Goal: Task Accomplishment & Management: Complete application form

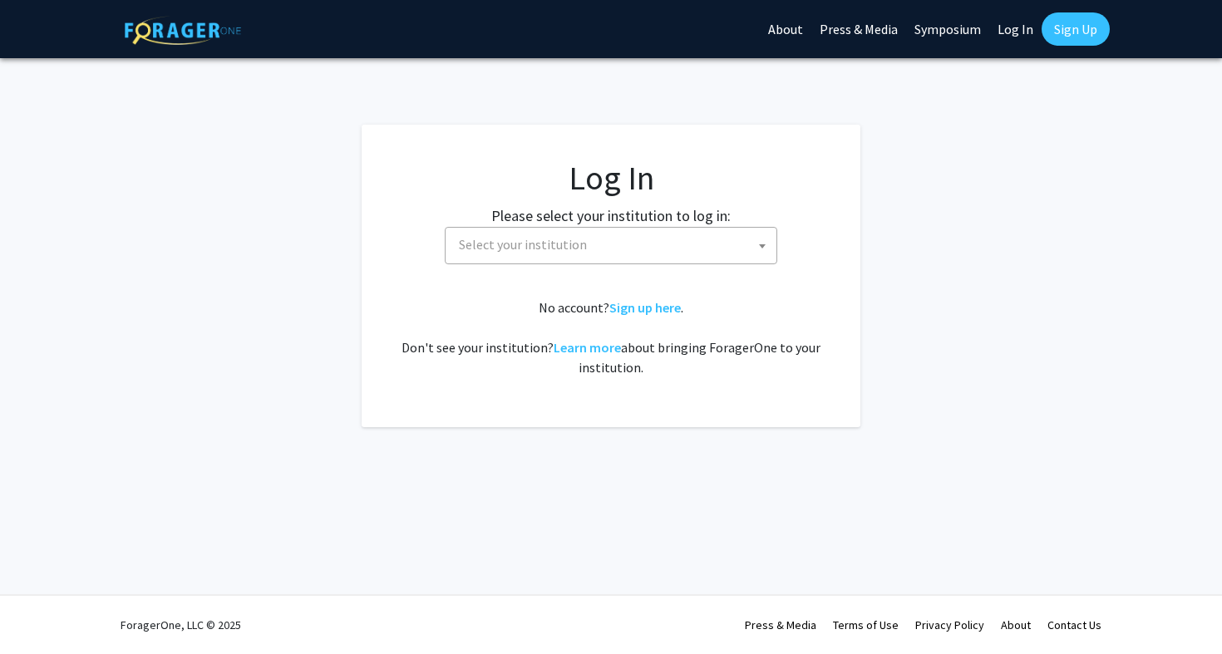
select select
click at [735, 244] on span "Select your institution" at bounding box center [614, 245] width 324 height 34
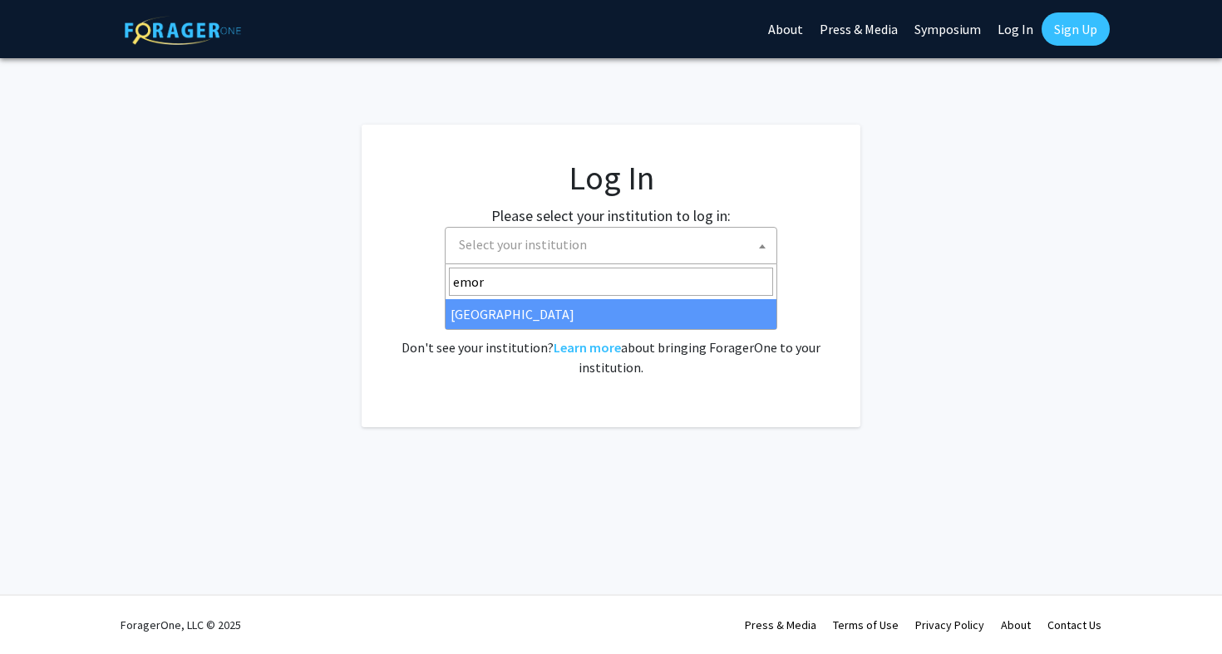
type input "emory"
select select "12"
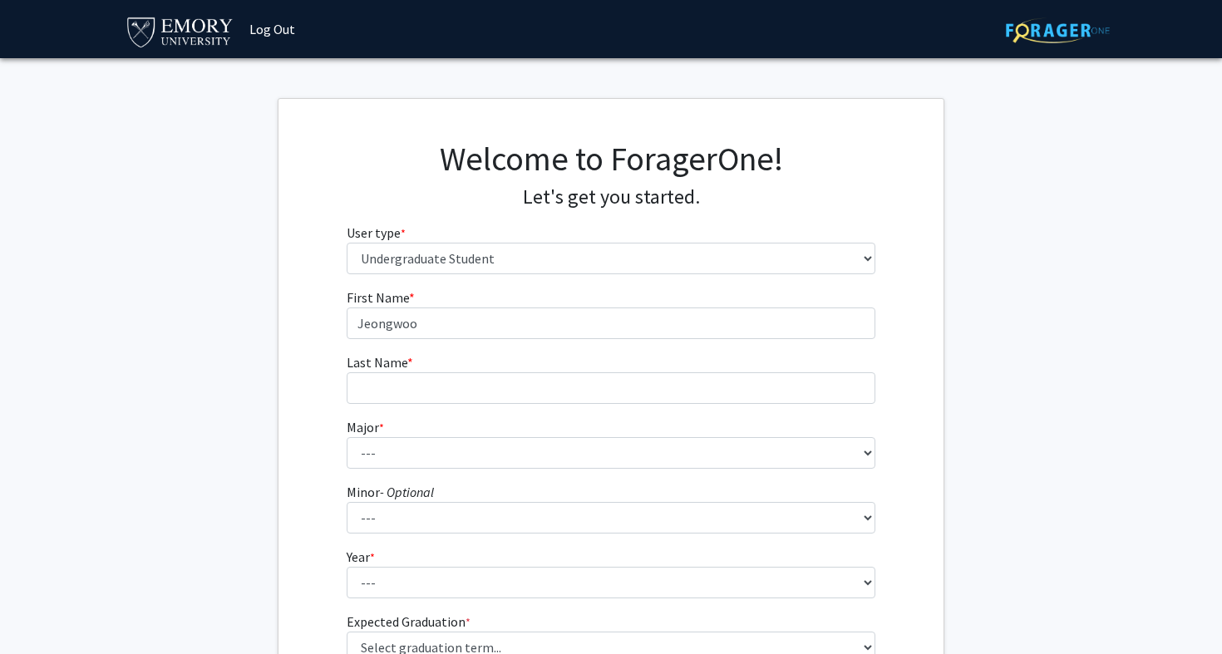
select select "1: undergrad"
type input "[PERSON_NAME]"
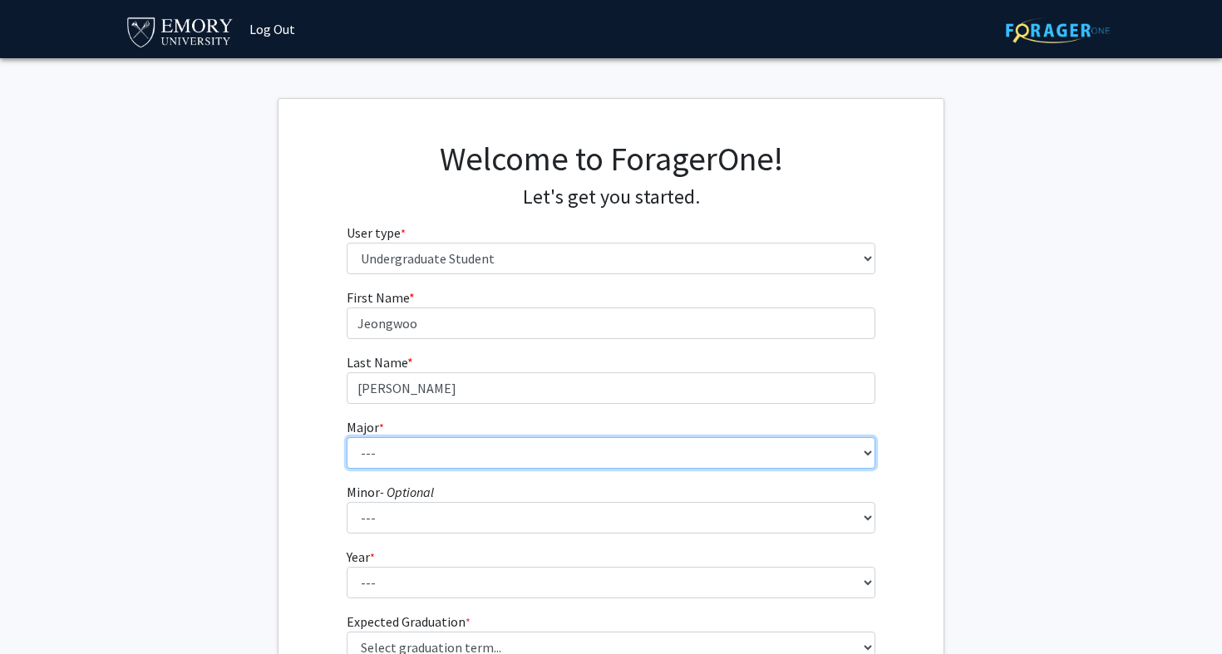
select select "12: 973"
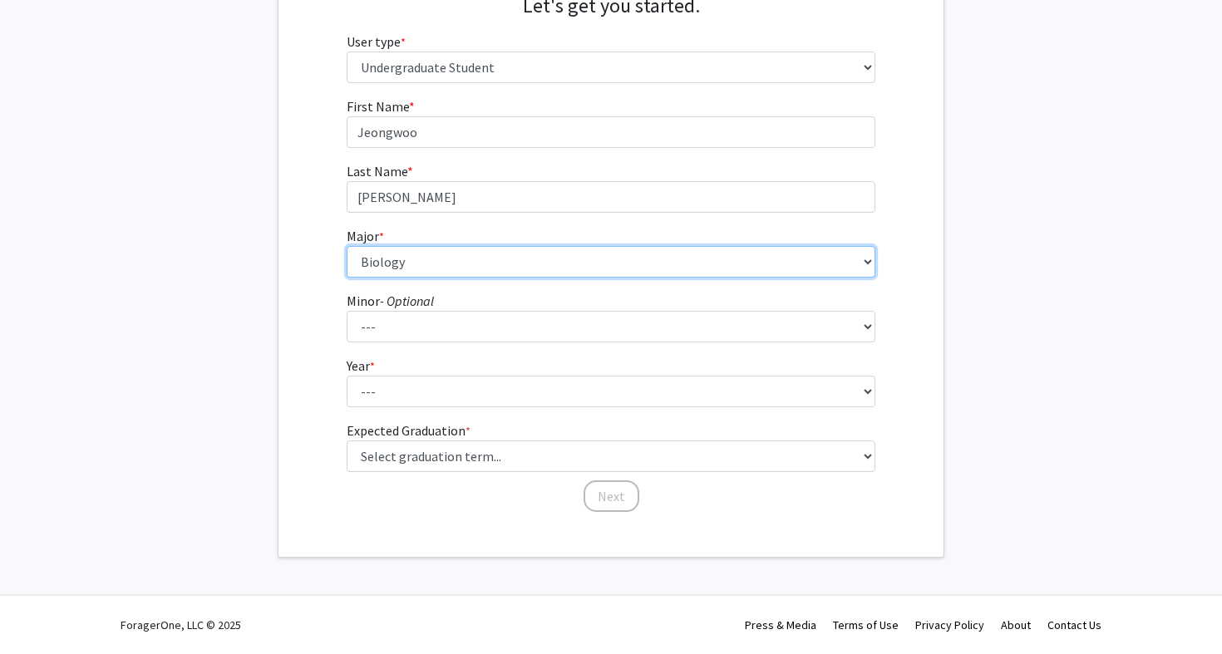
scroll to position [190, 0]
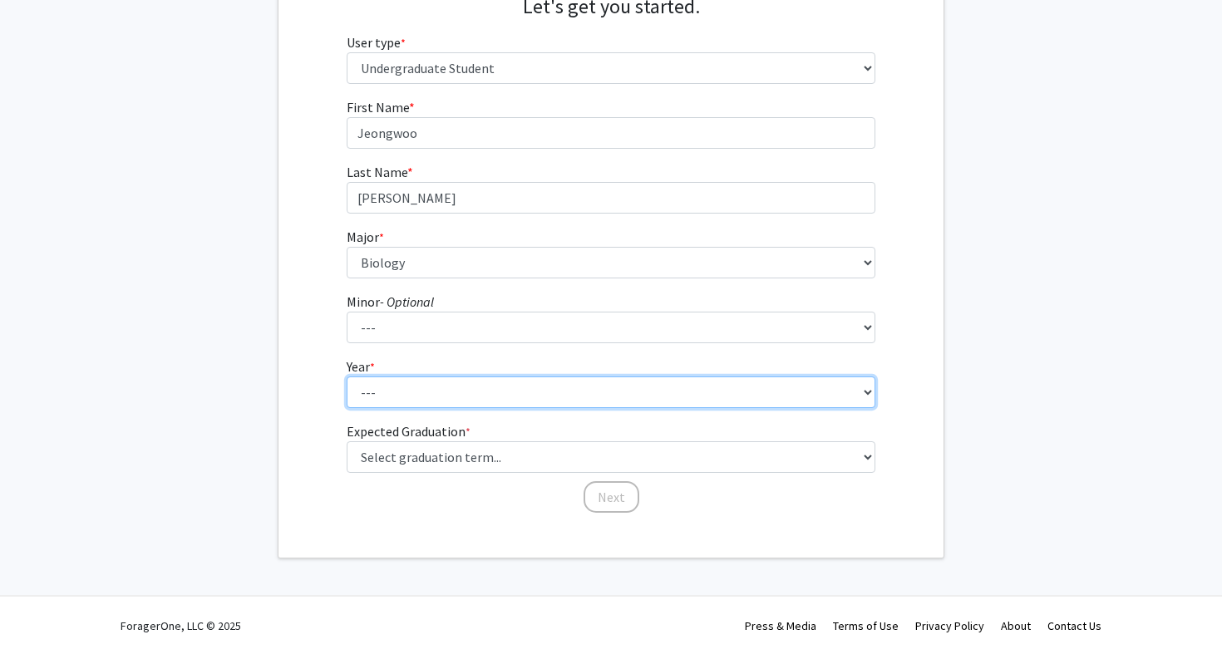
select select "1: first-year"
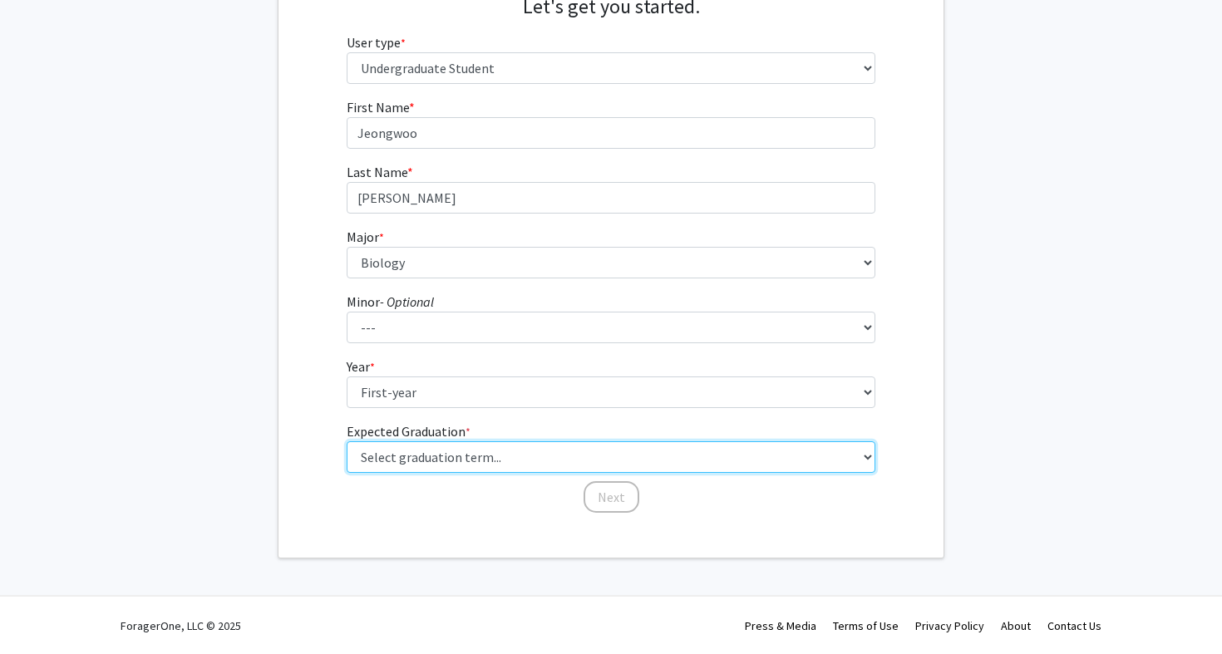
select select "18: summer_2029"
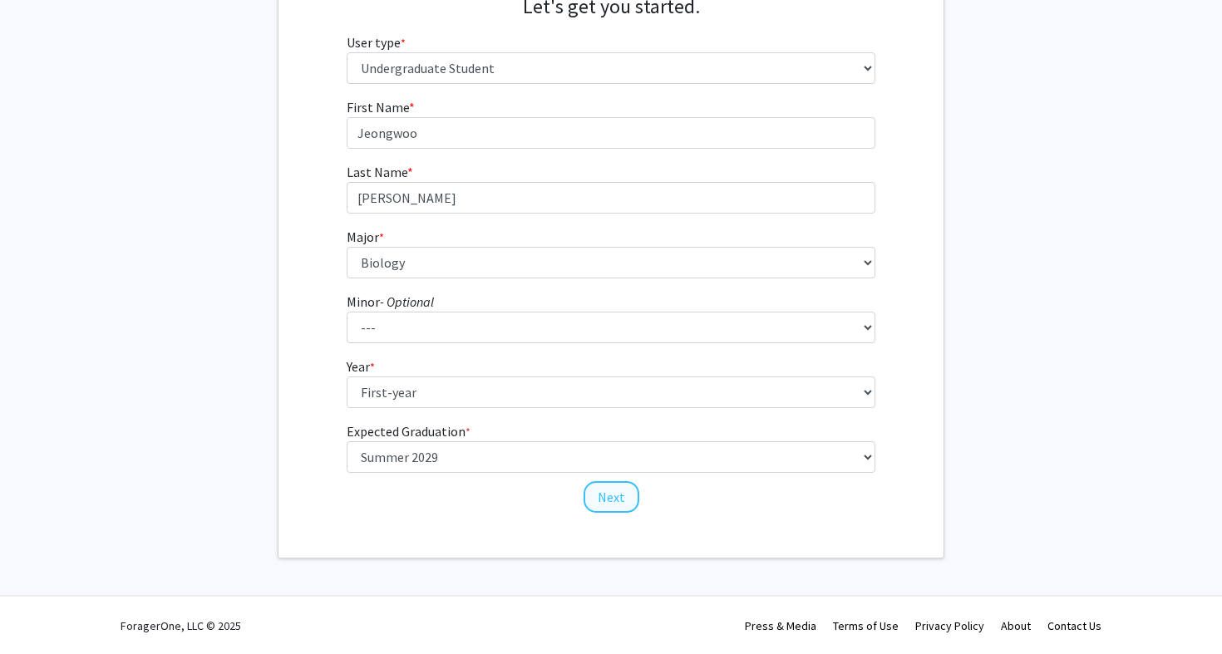
click at [603, 489] on button "Next" at bounding box center [612, 497] width 56 height 32
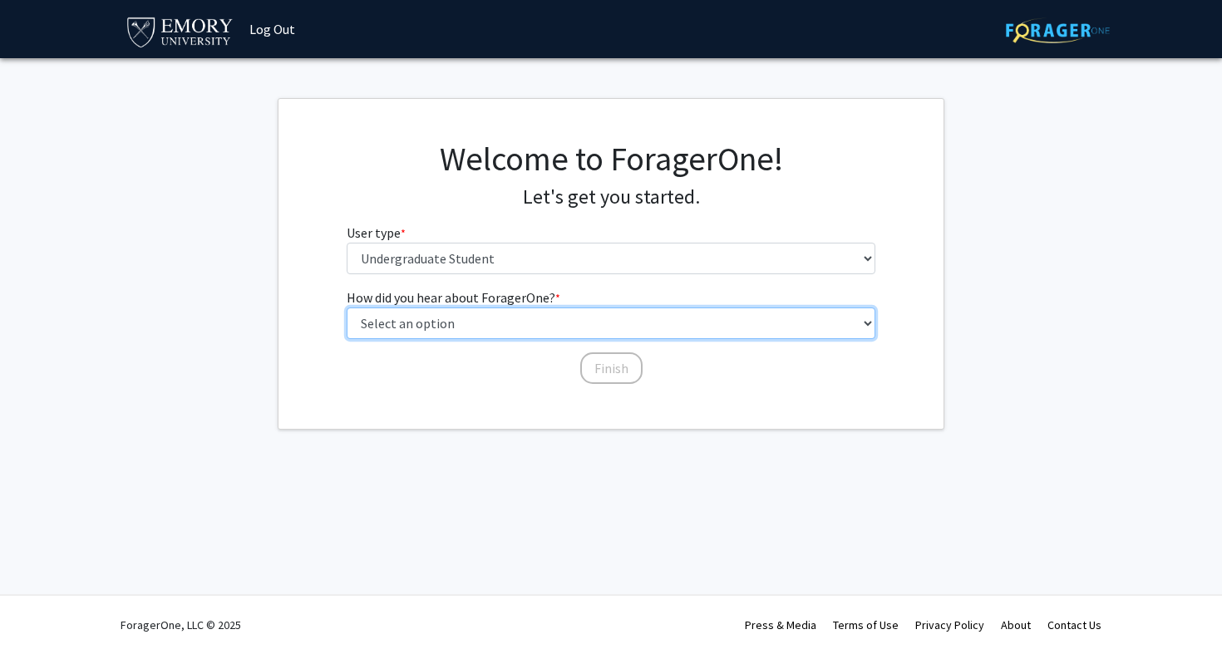
select select "3: university_website"
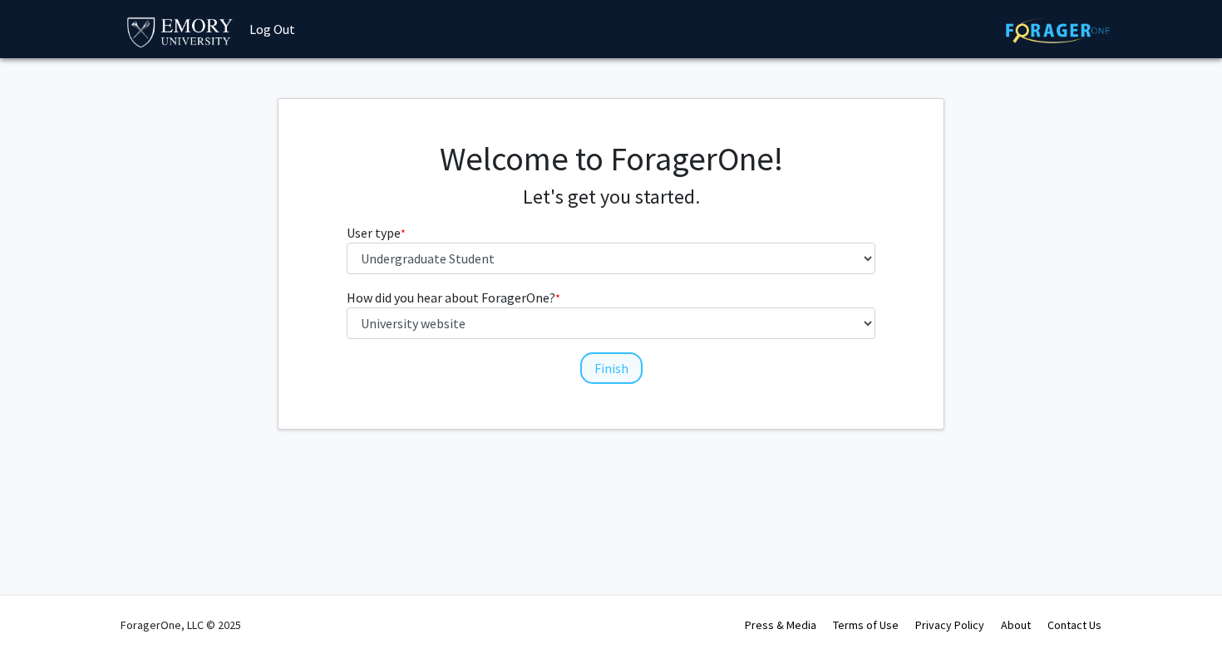
click at [617, 372] on button "Finish" at bounding box center [611, 368] width 62 height 32
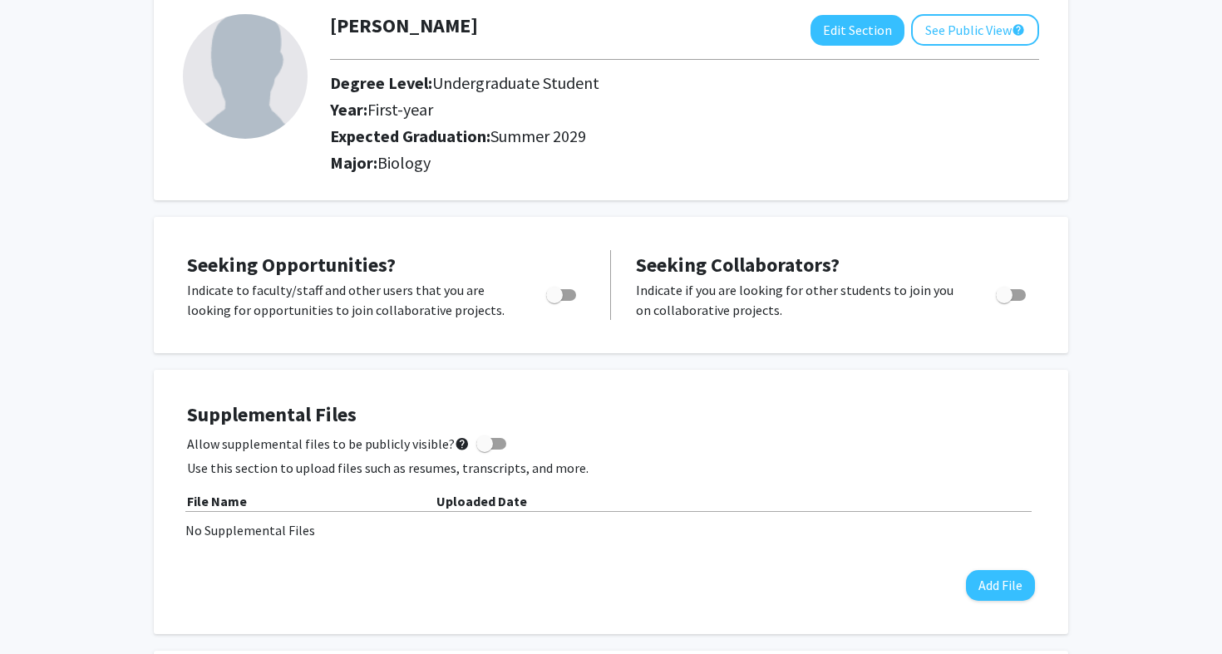
scroll to position [101, 0]
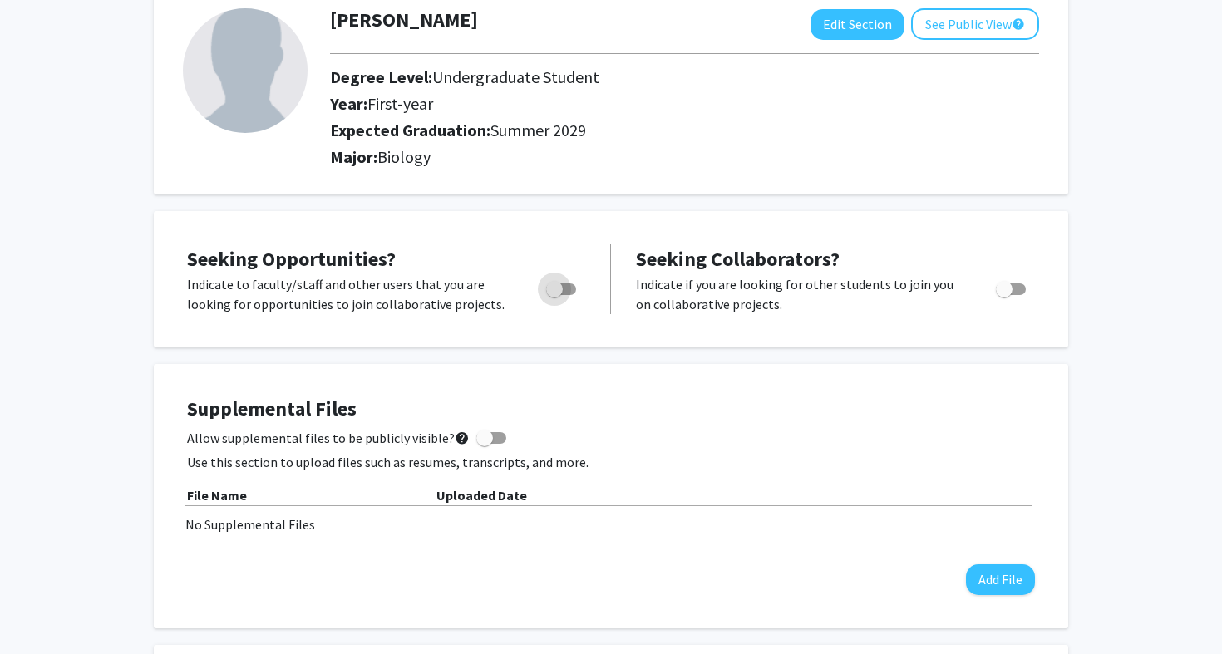
click at [572, 285] on label "Toggle" at bounding box center [558, 289] width 37 height 20
click at [554, 295] on input "Are you actively seeking opportunities?" at bounding box center [554, 295] width 1 height 1
checkbox input "true"
click at [1008, 292] on span "Toggle" at bounding box center [1004, 289] width 17 height 17
click at [1004, 295] on input "Would you like to receive other student requests to work with you?" at bounding box center [1003, 295] width 1 height 1
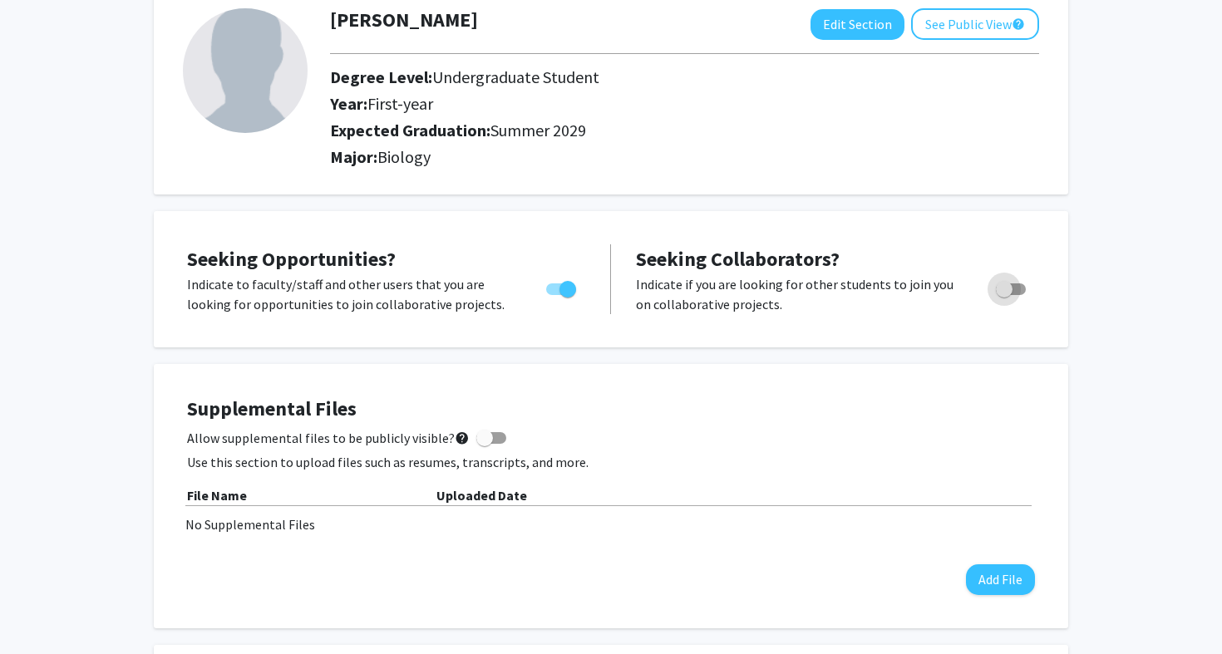
checkbox input "true"
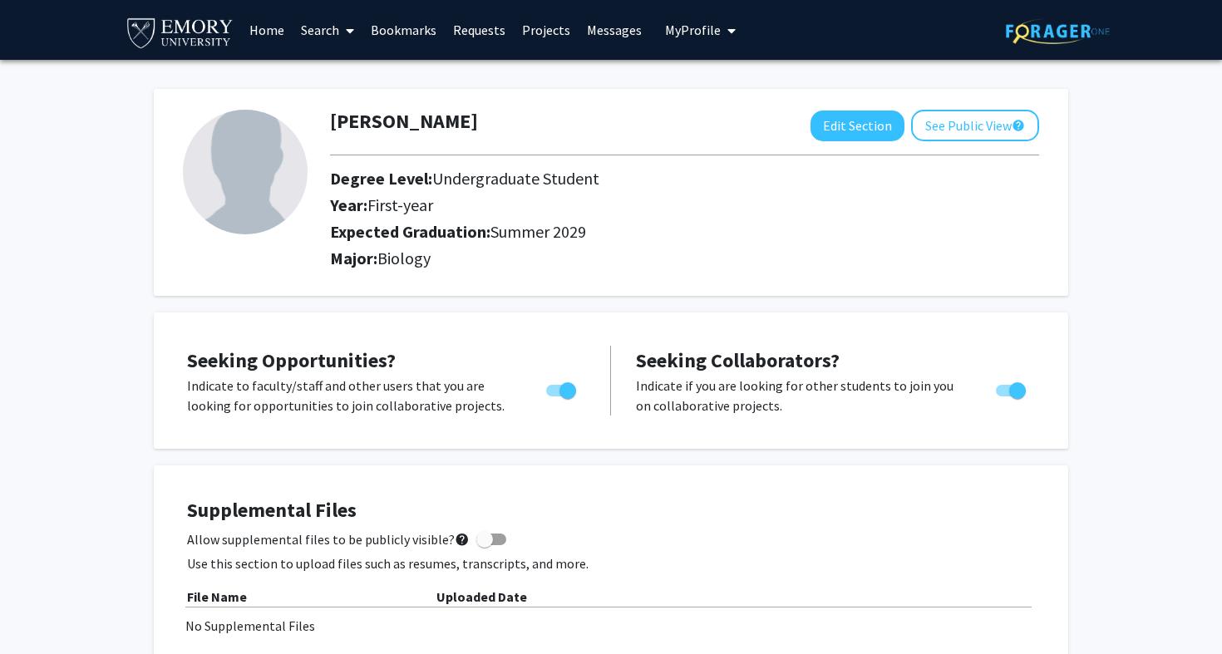
scroll to position [0, 0]
click at [281, 40] on link "Home" at bounding box center [267, 30] width 52 height 58
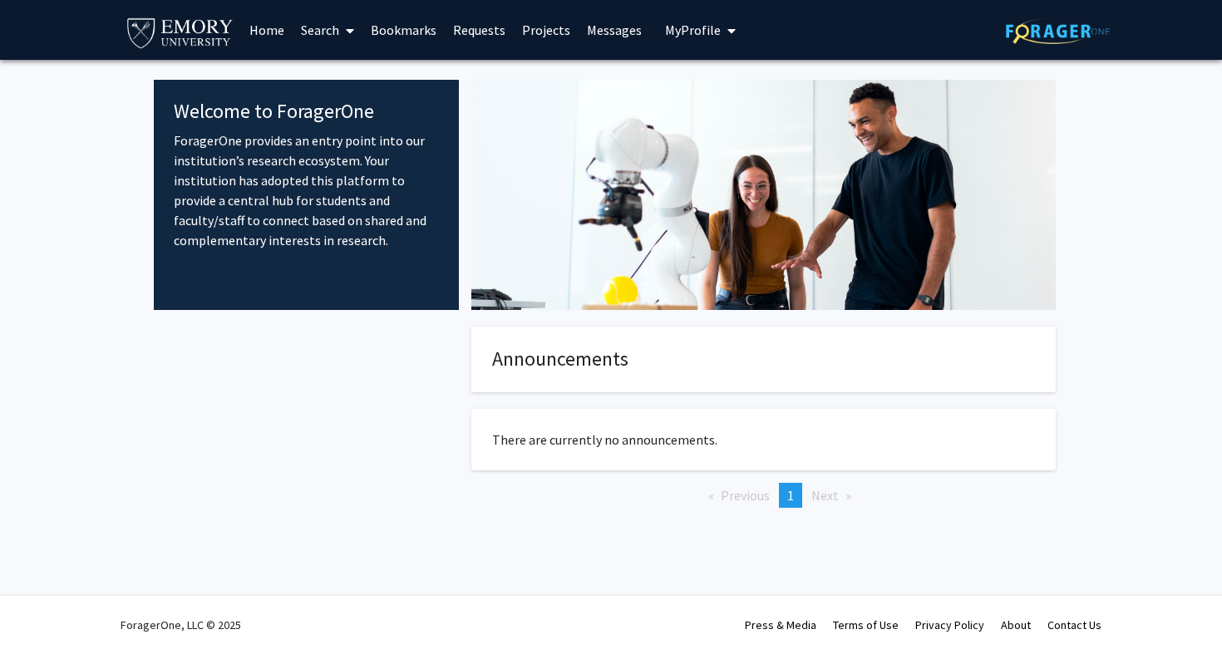
click at [318, 38] on link "Search" at bounding box center [328, 30] width 70 height 58
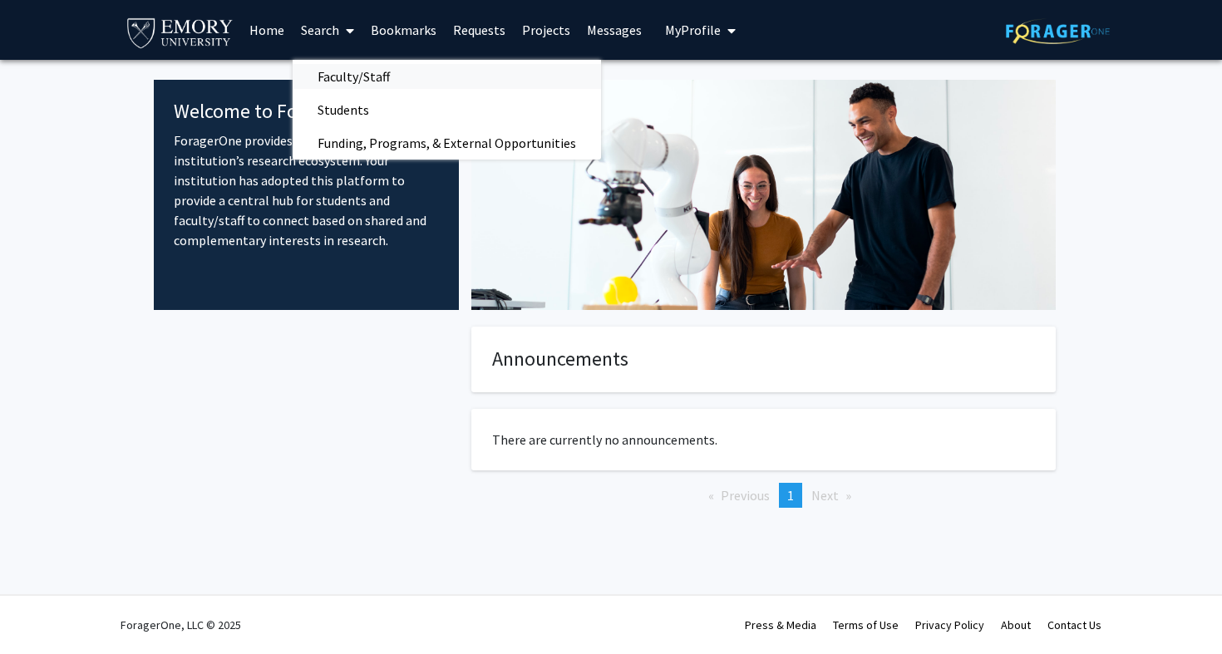
click at [333, 81] on span "Faculty/Staff" at bounding box center [354, 76] width 122 height 33
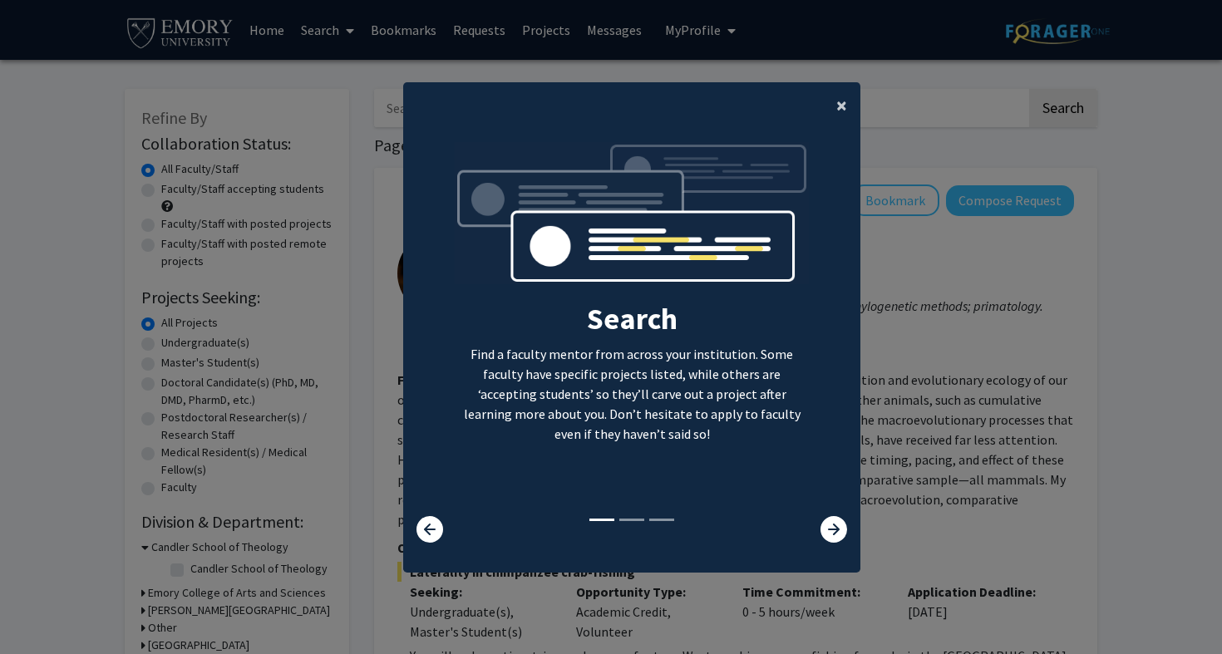
click at [840, 108] on span "×" at bounding box center [841, 105] width 11 height 26
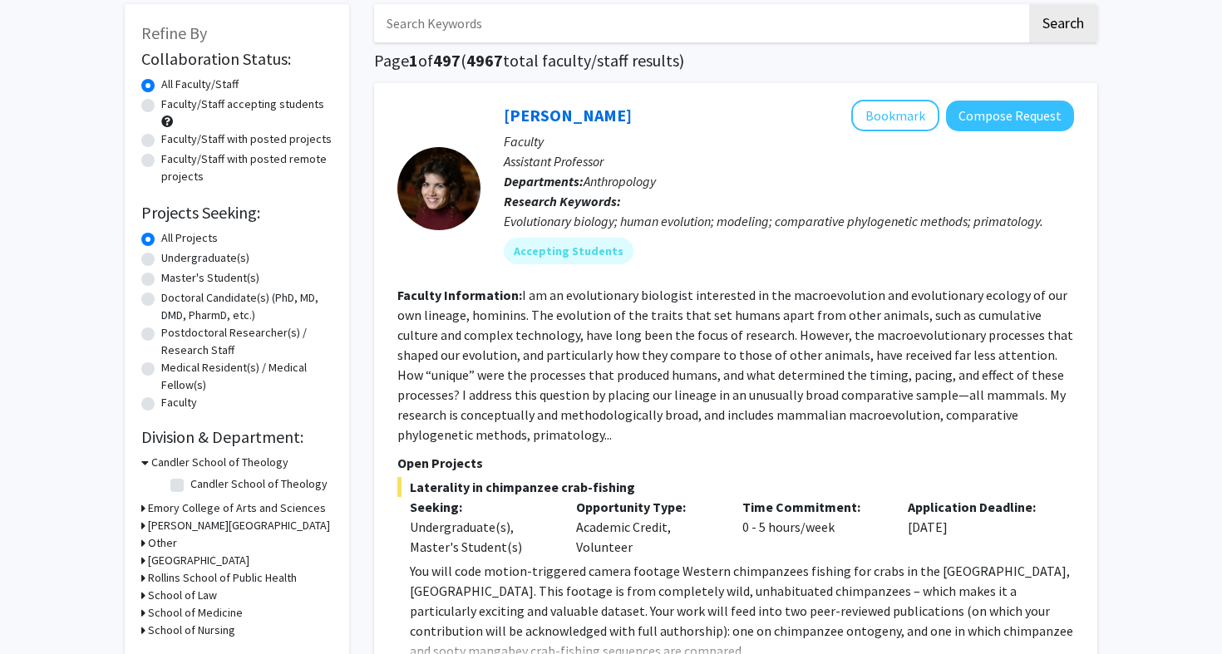
scroll to position [86, 0]
click at [215, 264] on label "Undergraduate(s)" at bounding box center [205, 257] width 88 height 17
click at [172, 259] on input "Undergraduate(s)" at bounding box center [166, 254] width 11 height 11
radio input "true"
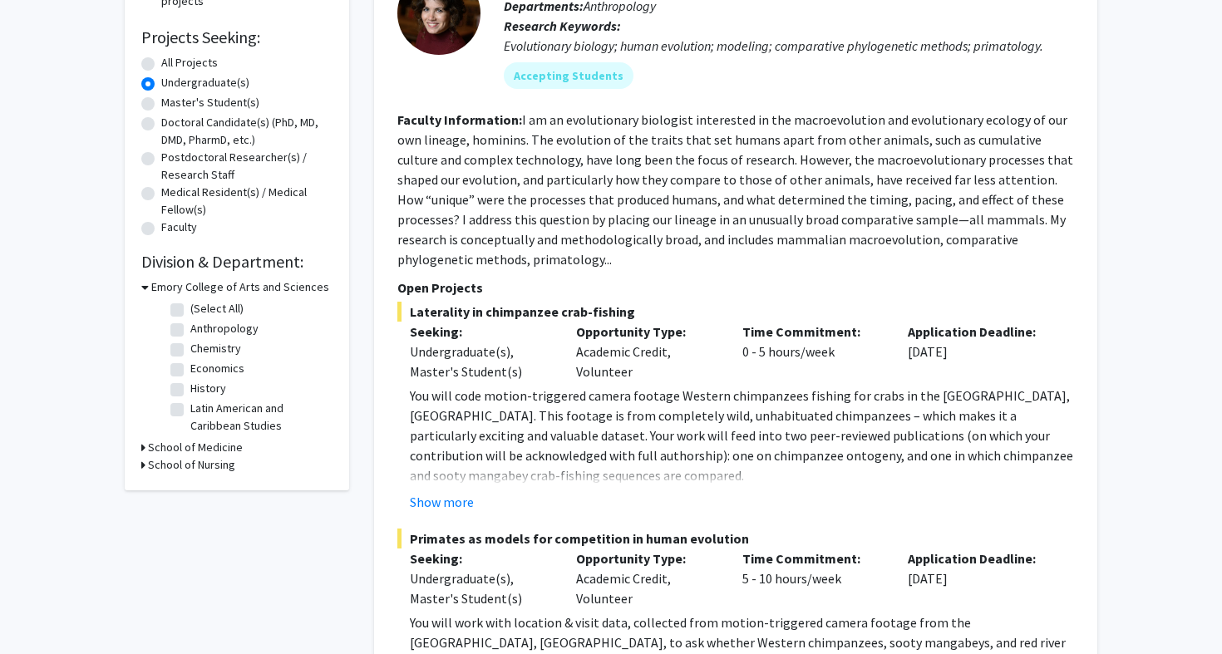
scroll to position [268, 0]
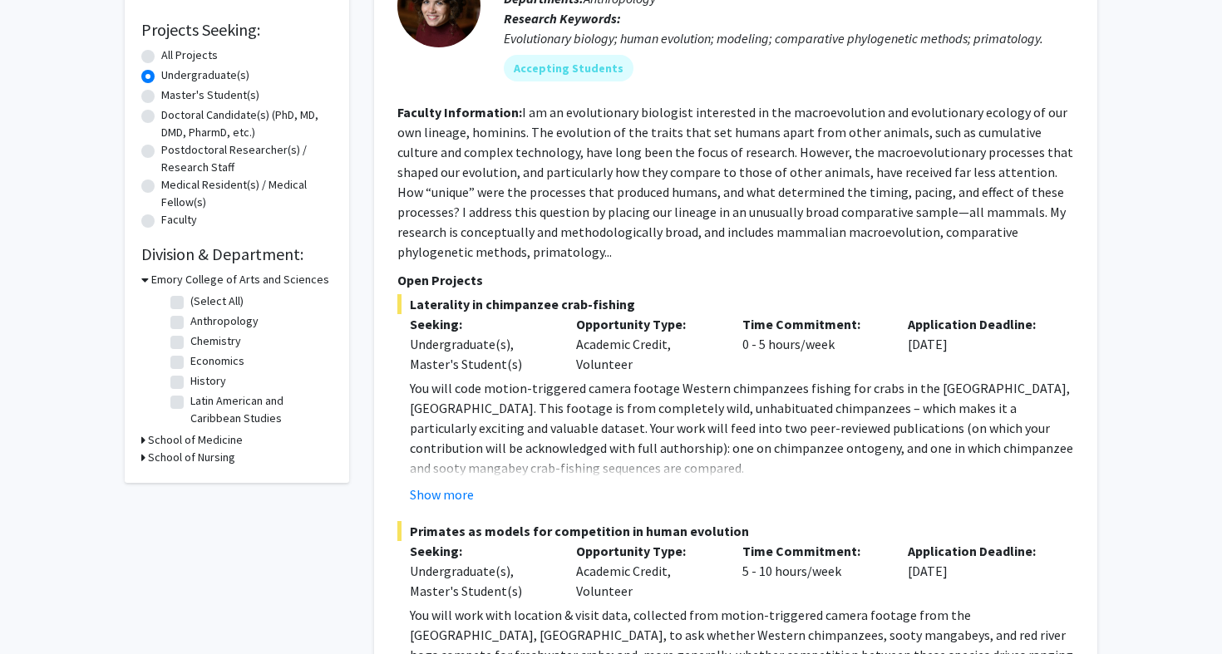
click at [140, 442] on div "Refine By Collaboration Status: Collaboration Status All Faculty/Staff Collabor…" at bounding box center [237, 152] width 224 height 662
click at [141, 441] on icon at bounding box center [143, 439] width 4 height 17
click at [142, 493] on icon at bounding box center [143, 485] width 4 height 17
click at [185, 467] on fg-checkbox "Cell Biology Cell Biology" at bounding box center [249, 463] width 158 height 20
click at [190, 466] on label "Cell Biology" at bounding box center [219, 461] width 58 height 17
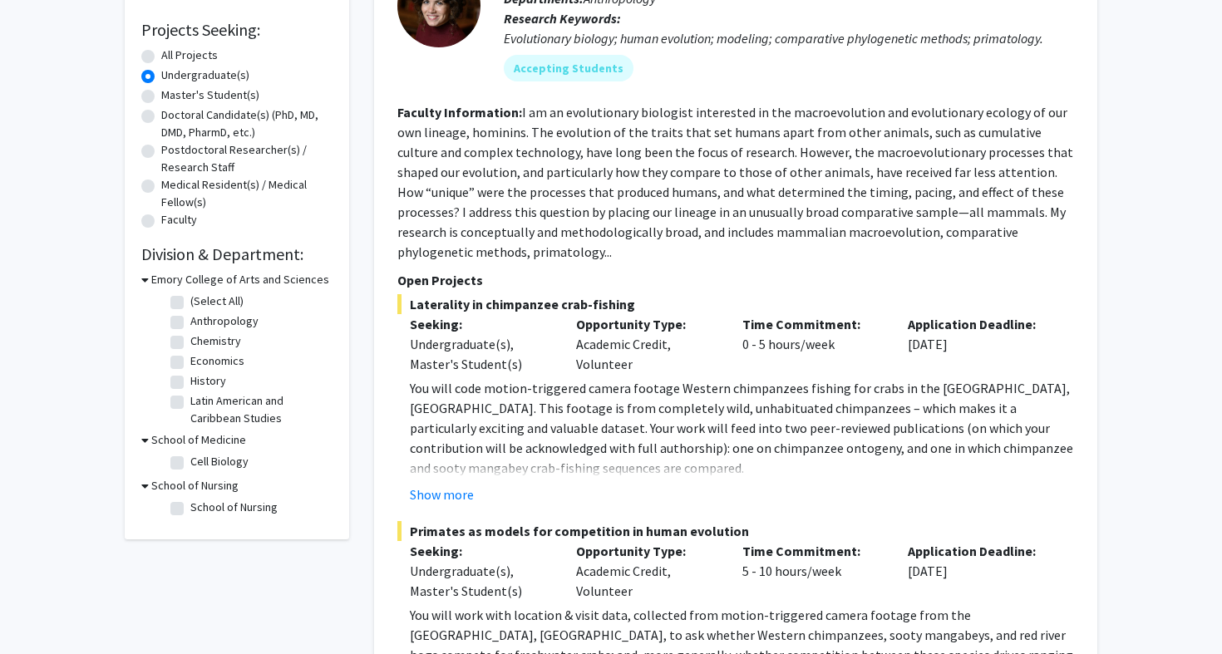
click at [190, 464] on input "Cell Biology" at bounding box center [195, 458] width 11 height 11
checkbox input "true"
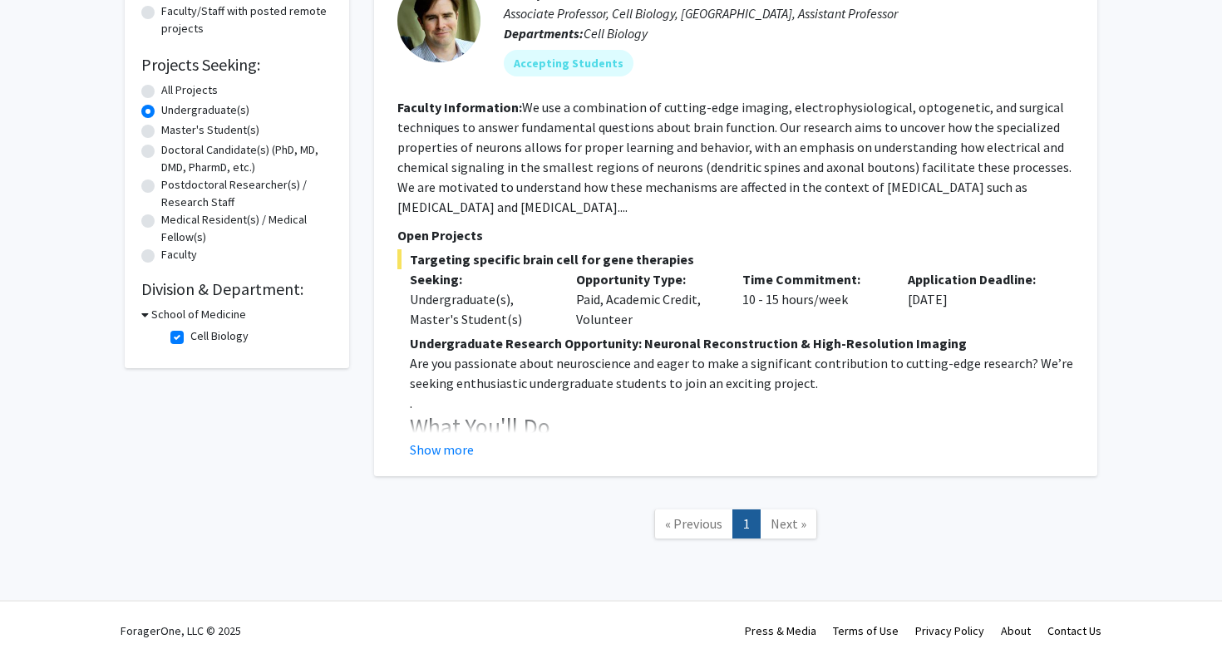
scroll to position [235, 0]
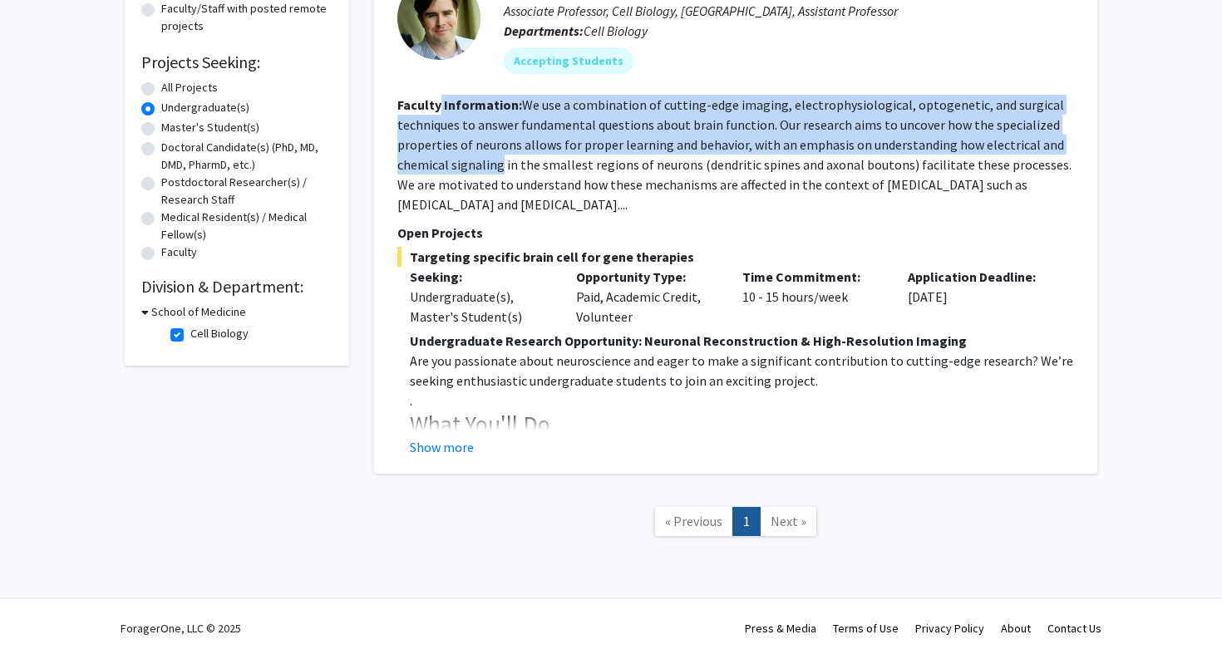
drag, startPoint x: 438, startPoint y: 108, endPoint x: 500, endPoint y: 166, distance: 85.3
click at [500, 166] on section "Faculty Information: We use a combination of cutting-edge imaging, electrophysi…" at bounding box center [735, 155] width 677 height 120
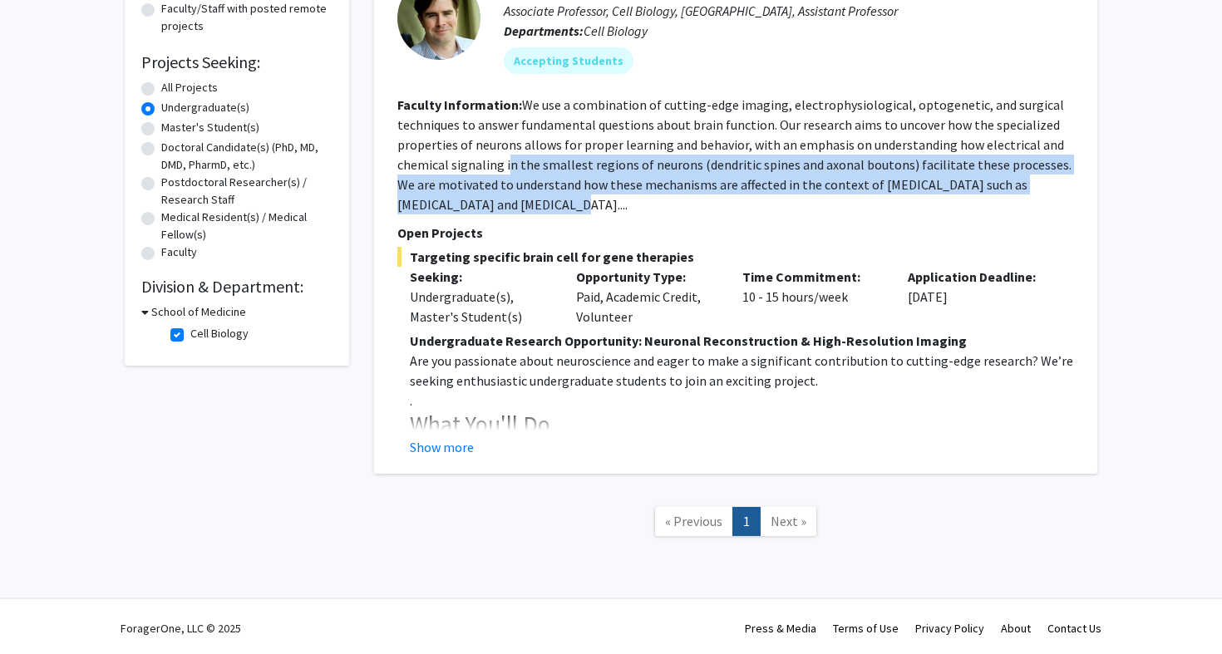
drag, startPoint x: 508, startPoint y: 166, endPoint x: 525, endPoint y: 209, distance: 46.6
click at [525, 209] on fg-read-more "We use a combination of cutting-edge imaging, electrophysiological, optogenetic…" at bounding box center [734, 154] width 674 height 116
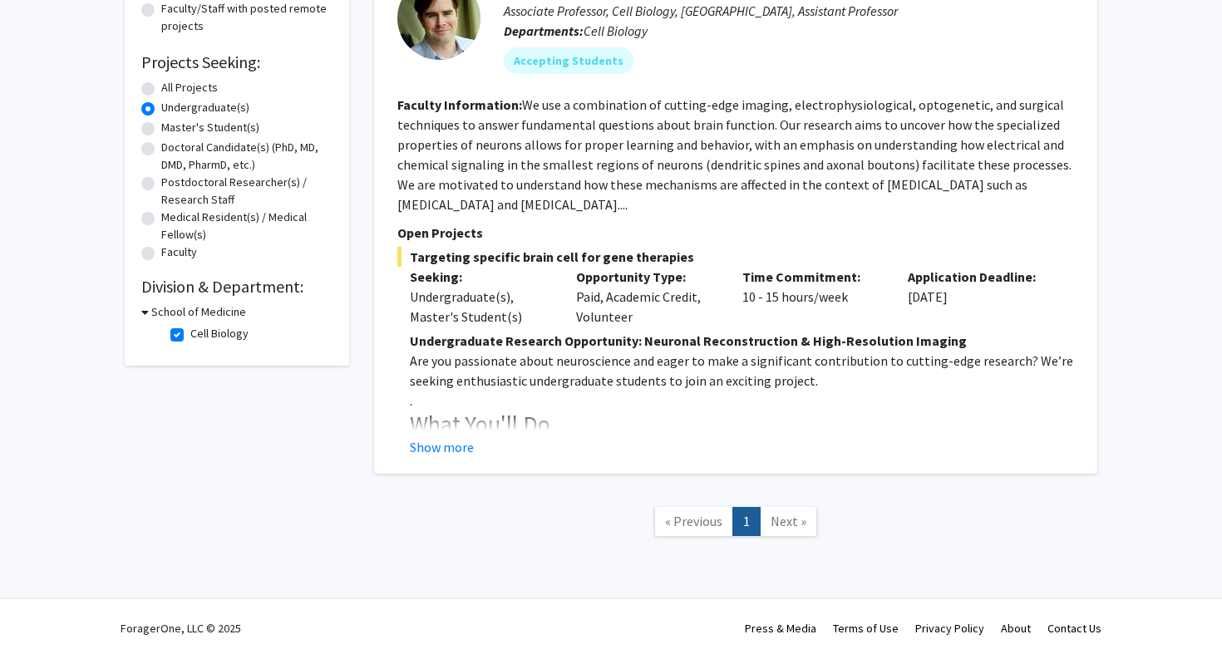
click at [544, 219] on fg-search-faculty "[PERSON_NAME] Bookmark Compose Request Faculty Associate Professor, Cell Biolog…" at bounding box center [735, 203] width 677 height 508
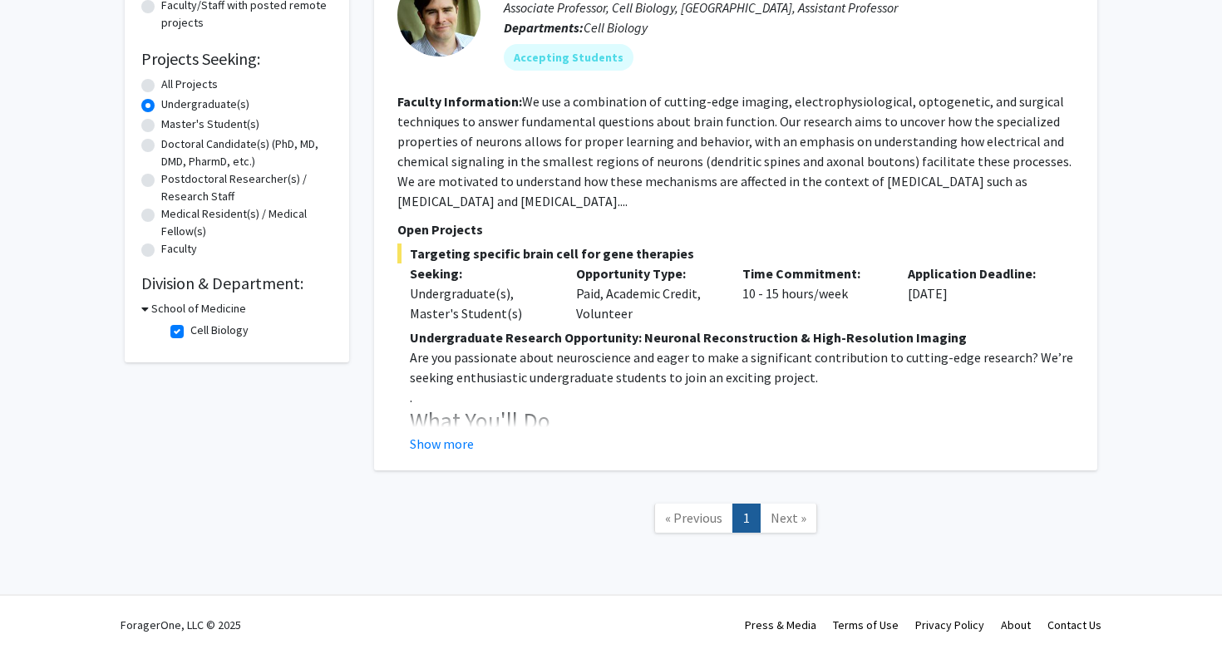
scroll to position [240, 0]
click at [468, 446] on button "Show more" at bounding box center [442, 444] width 64 height 20
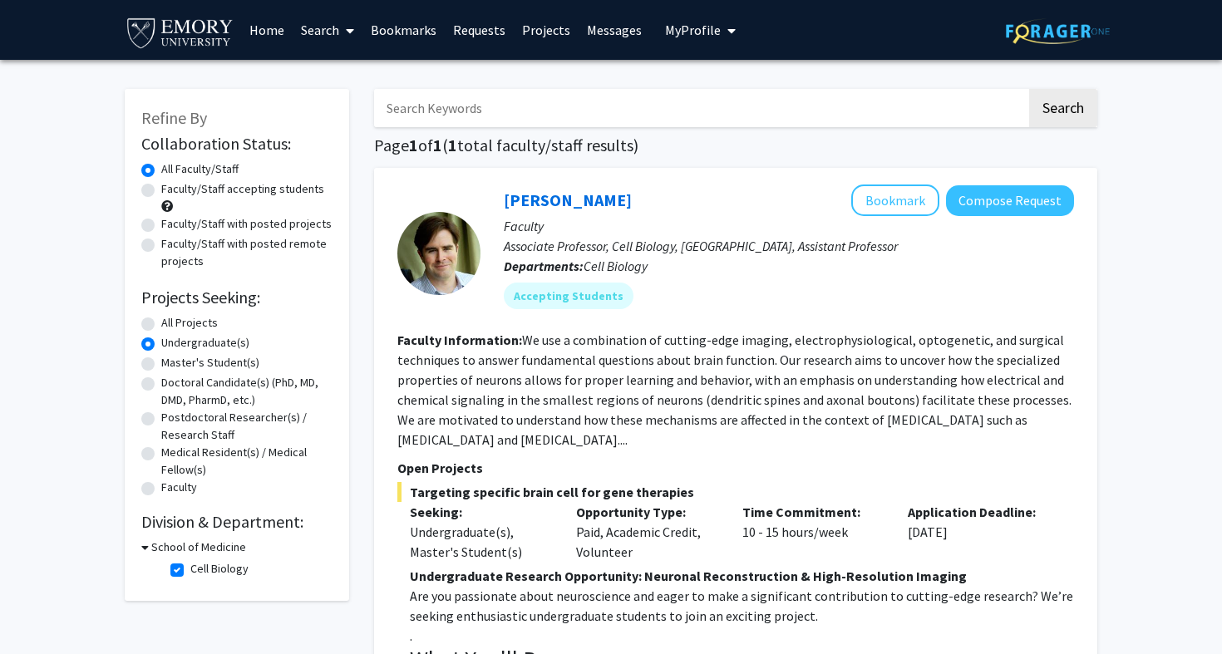
scroll to position [0, 0]
click at [967, 209] on button "Compose Request" at bounding box center [1010, 200] width 128 height 31
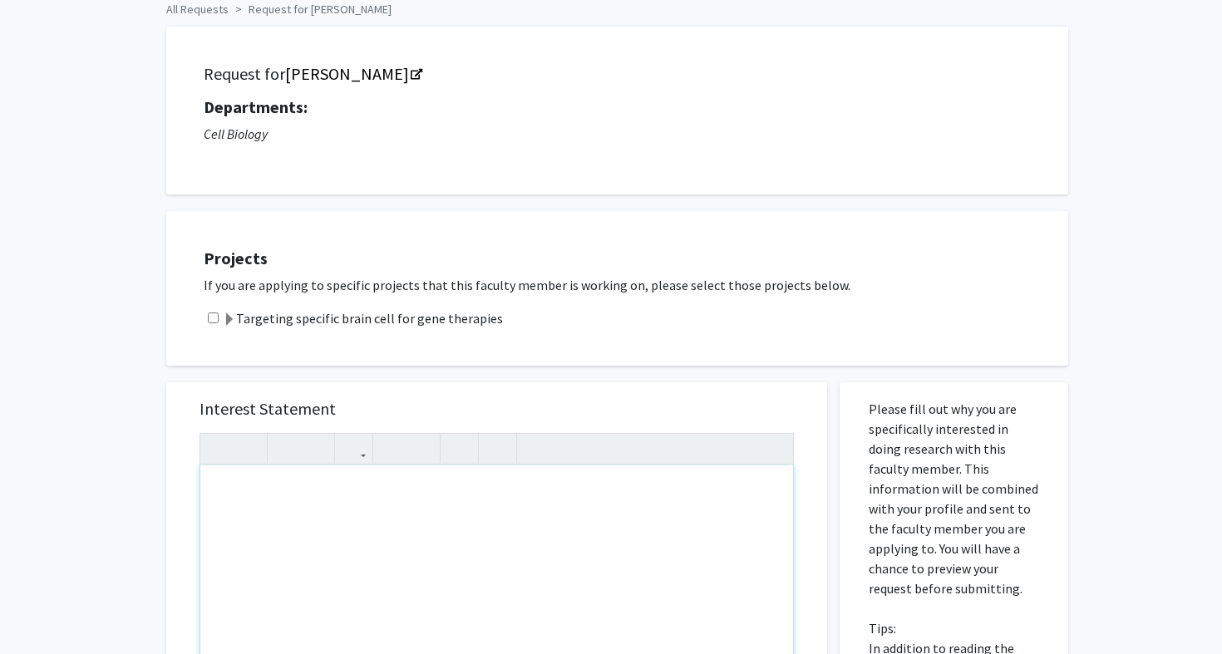
scroll to position [17, 0]
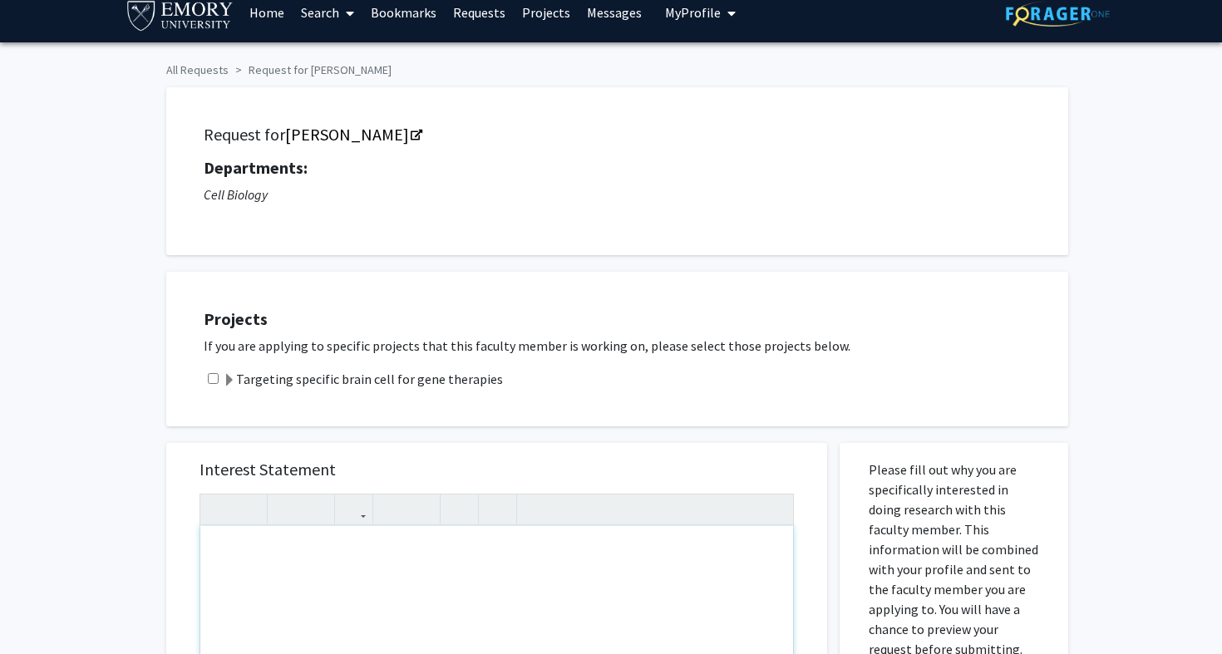
click at [321, 298] on div "Projects If you are applying to specific projects that this faculty member is w…" at bounding box center [627, 349] width 881 height 113
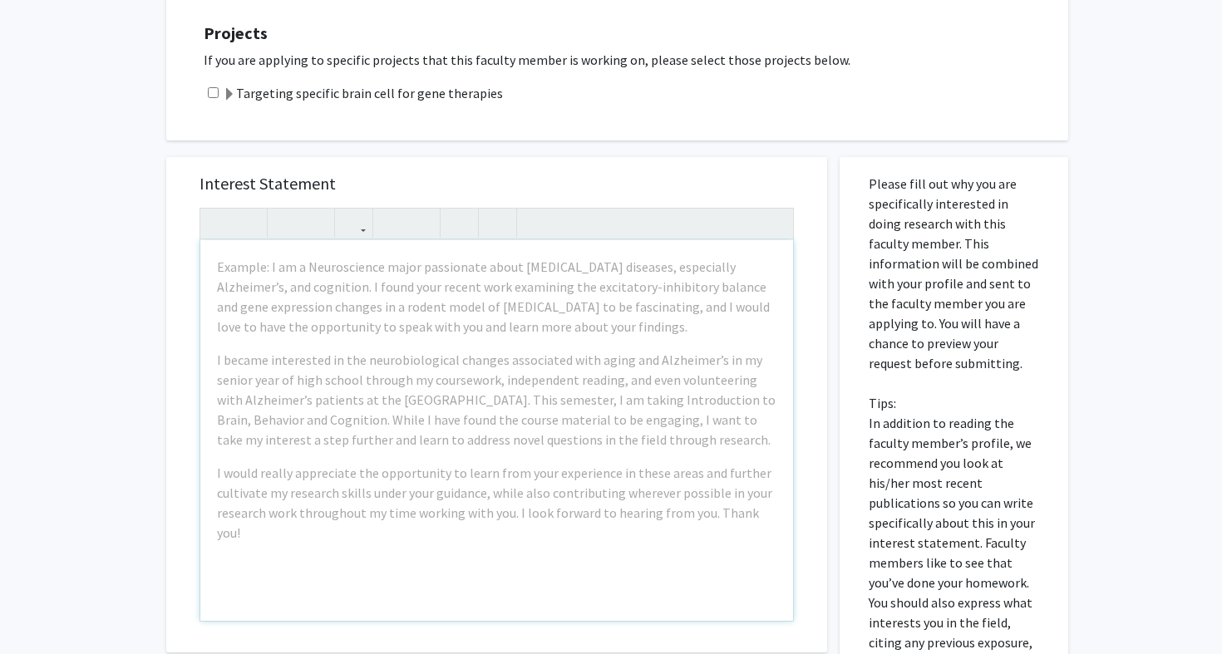
scroll to position [283, 0]
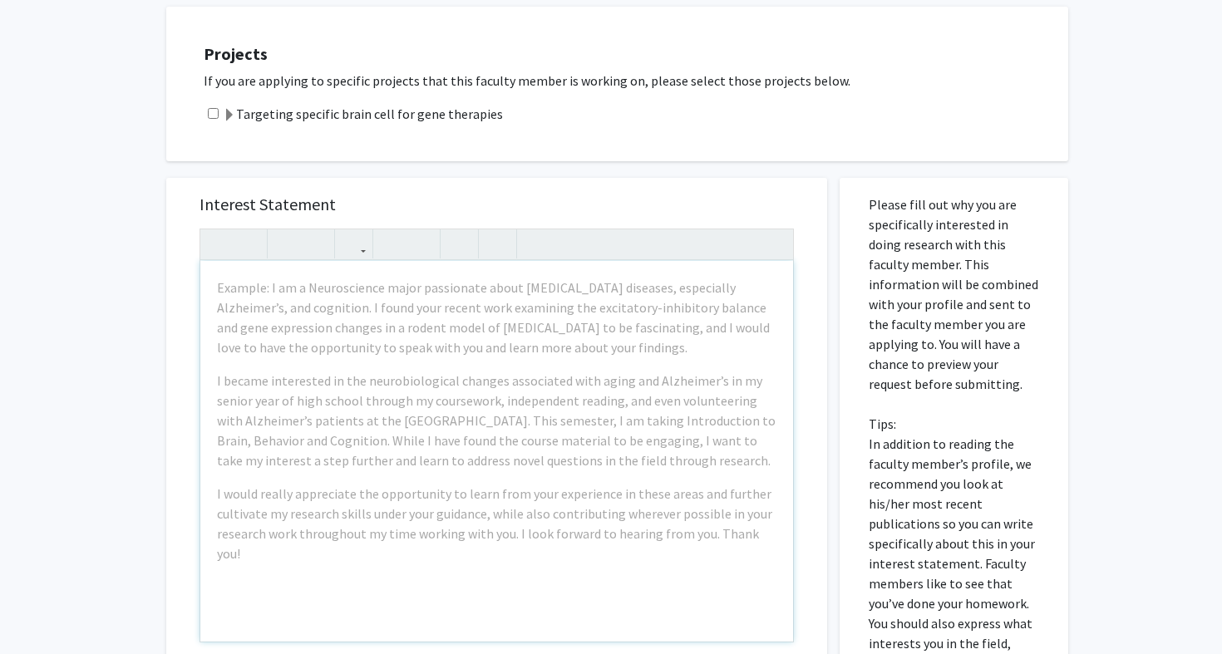
click at [219, 121] on div "Targeting specific brain cell for gene therapies" at bounding box center [628, 114] width 848 height 20
click at [218, 121] on div "Targeting specific brain cell for gene therapies" at bounding box center [628, 114] width 848 height 20
click at [213, 119] on input "checkbox" at bounding box center [213, 113] width 11 height 11
checkbox input "true"
click at [231, 122] on span at bounding box center [229, 115] width 13 height 13
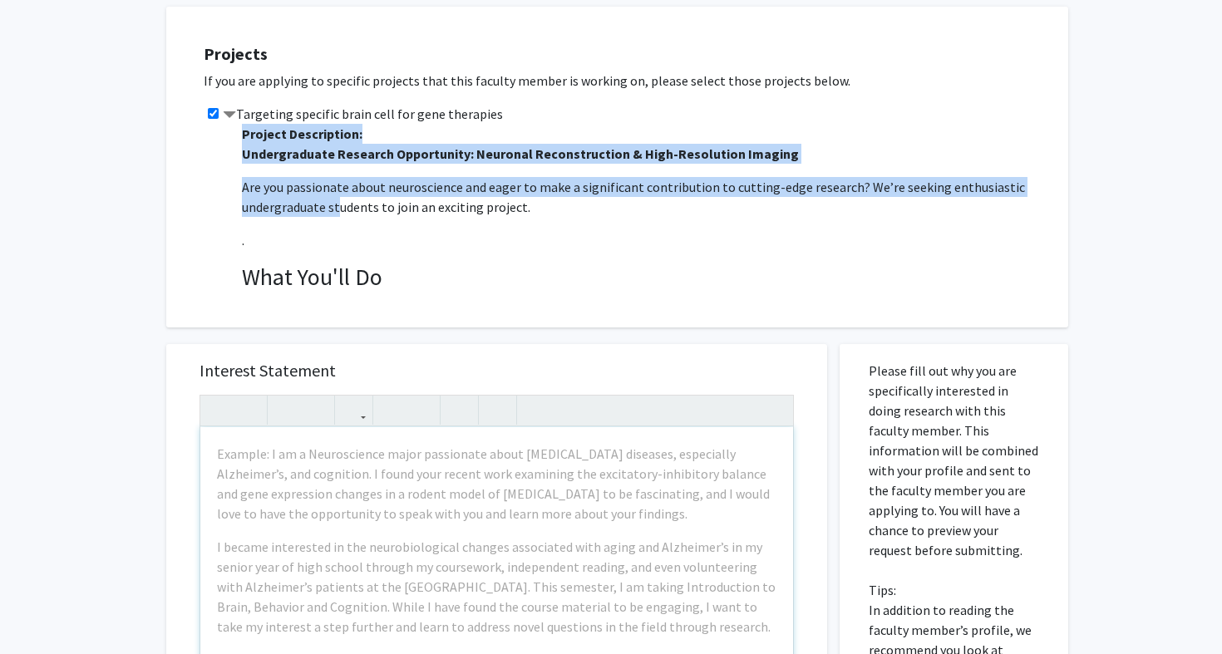
drag, startPoint x: 244, startPoint y: 134, endPoint x: 340, endPoint y: 230, distance: 135.8
click at [340, 230] on span "Project Description: Undergraduate Research Opportunity: Neuronal Reconstructio…" at bounding box center [647, 376] width 810 height 501
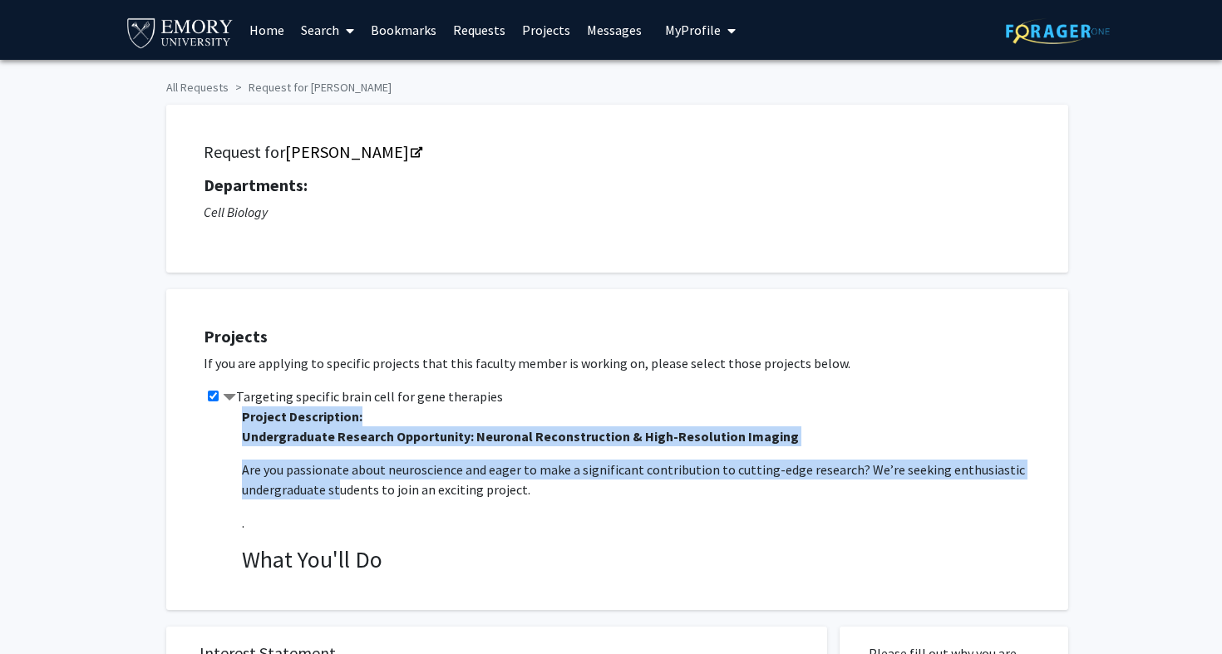
scroll to position [0, 0]
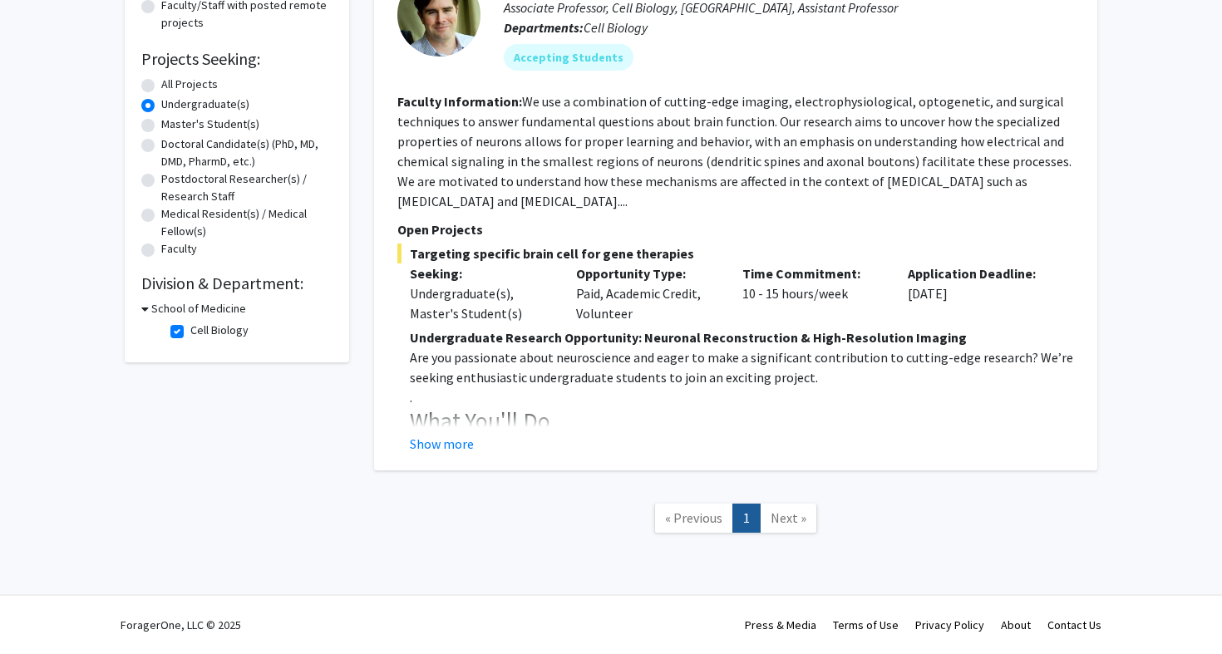
scroll to position [240, 0]
click at [464, 441] on button "Show more" at bounding box center [442, 444] width 64 height 20
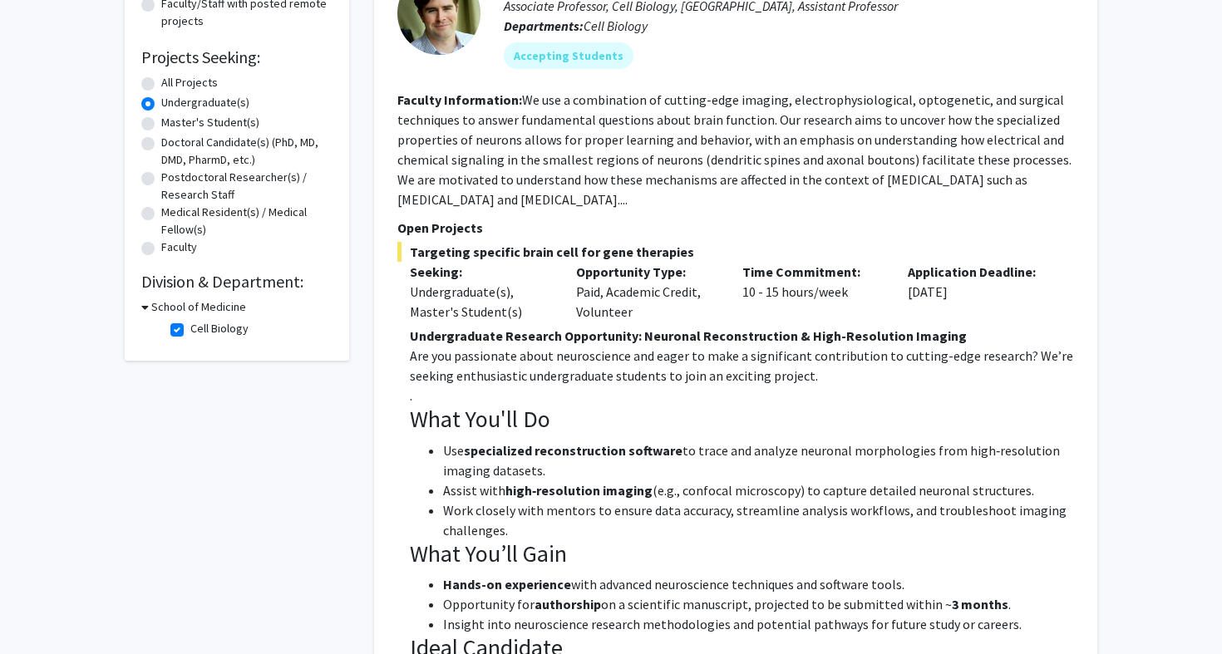
click at [151, 309] on h3 "School of Medicine" at bounding box center [198, 306] width 95 height 17
click at [147, 309] on div "School of Medicine" at bounding box center [236, 306] width 191 height 17
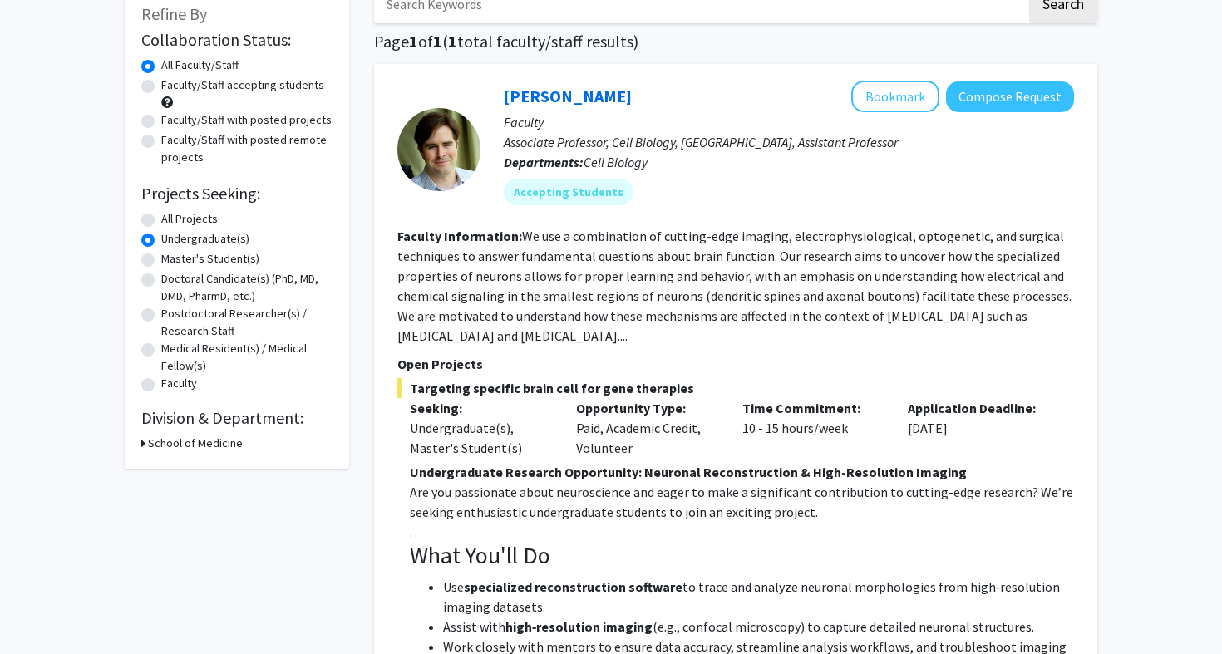
scroll to position [91, 0]
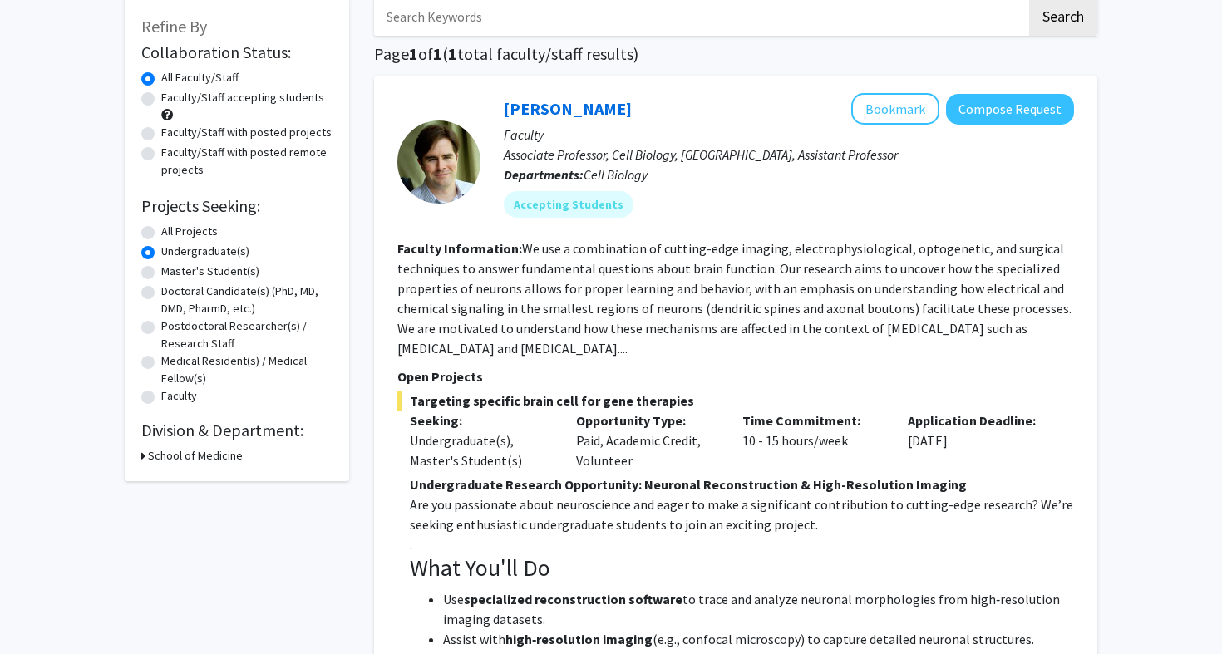
click at [165, 269] on label "Master's Student(s)" at bounding box center [210, 271] width 98 height 17
click at [165, 269] on input "Master's Student(s)" at bounding box center [166, 268] width 11 height 11
radio input "true"
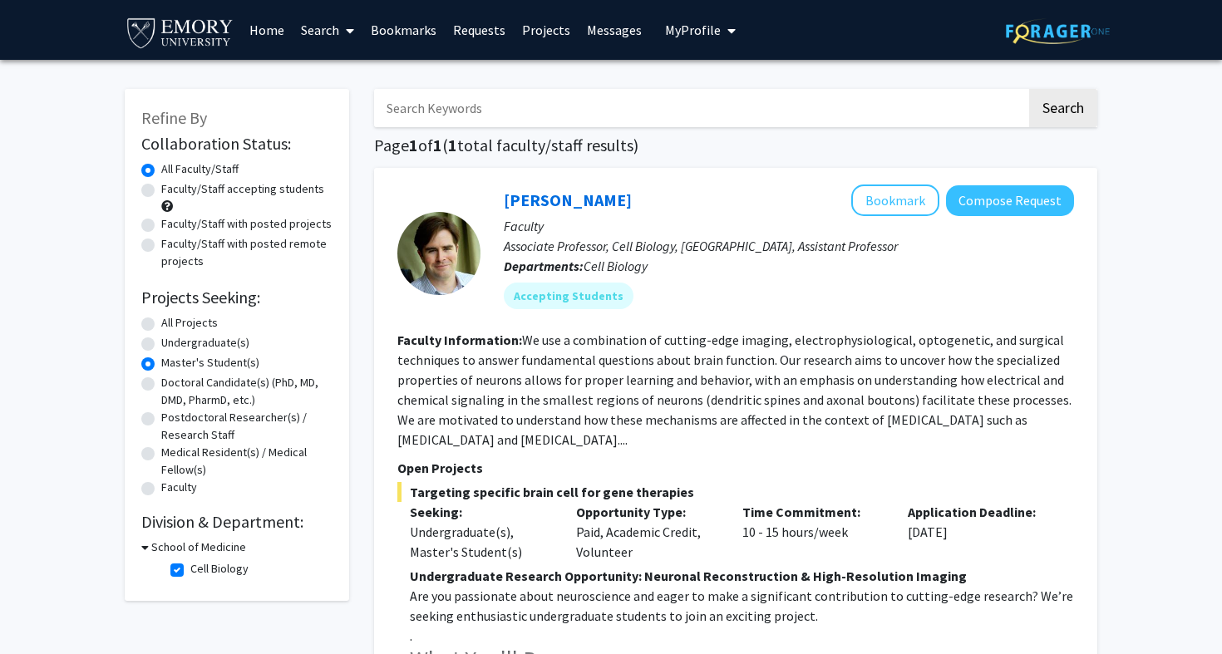
click at [191, 344] on label "Undergraduate(s)" at bounding box center [205, 342] width 88 height 17
click at [172, 344] on input "Undergraduate(s)" at bounding box center [166, 339] width 11 height 11
radio input "true"
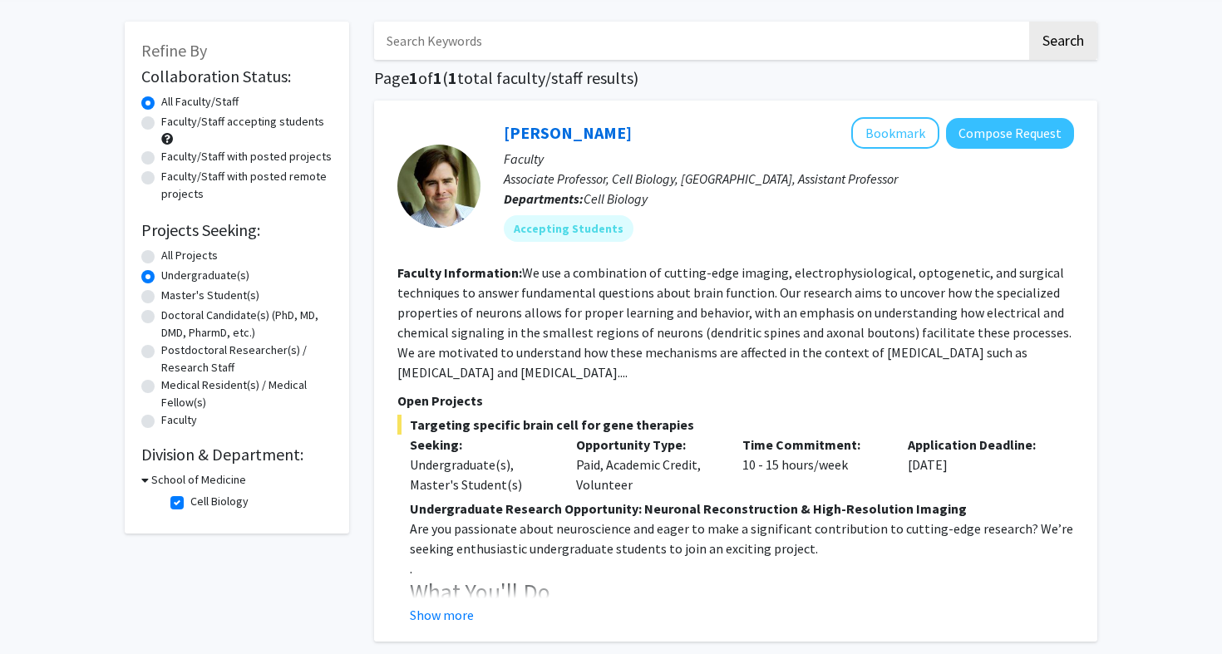
scroll to position [111, 0]
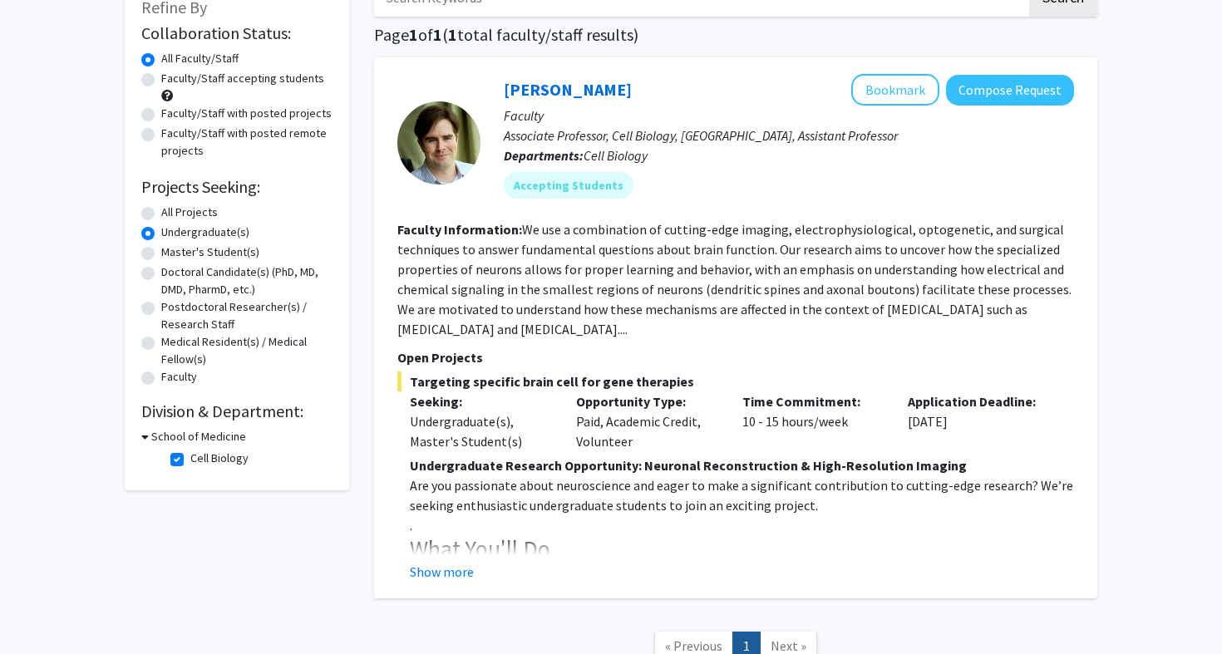
click at [185, 459] on fg-checkbox "Cell Biology Cell Biology" at bounding box center [249, 460] width 158 height 20
click at [190, 459] on label "Cell Biology" at bounding box center [219, 458] width 58 height 17
click at [190, 459] on input "Cell Biology" at bounding box center [195, 455] width 11 height 11
checkbox input "false"
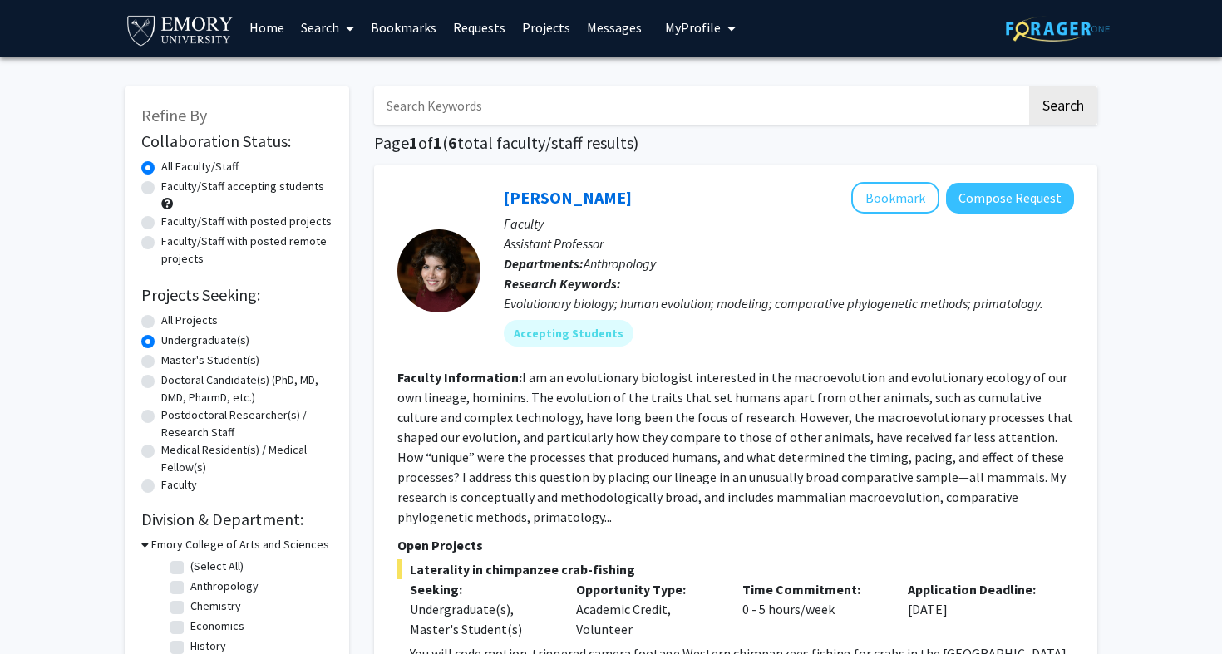
scroll to position [209, 0]
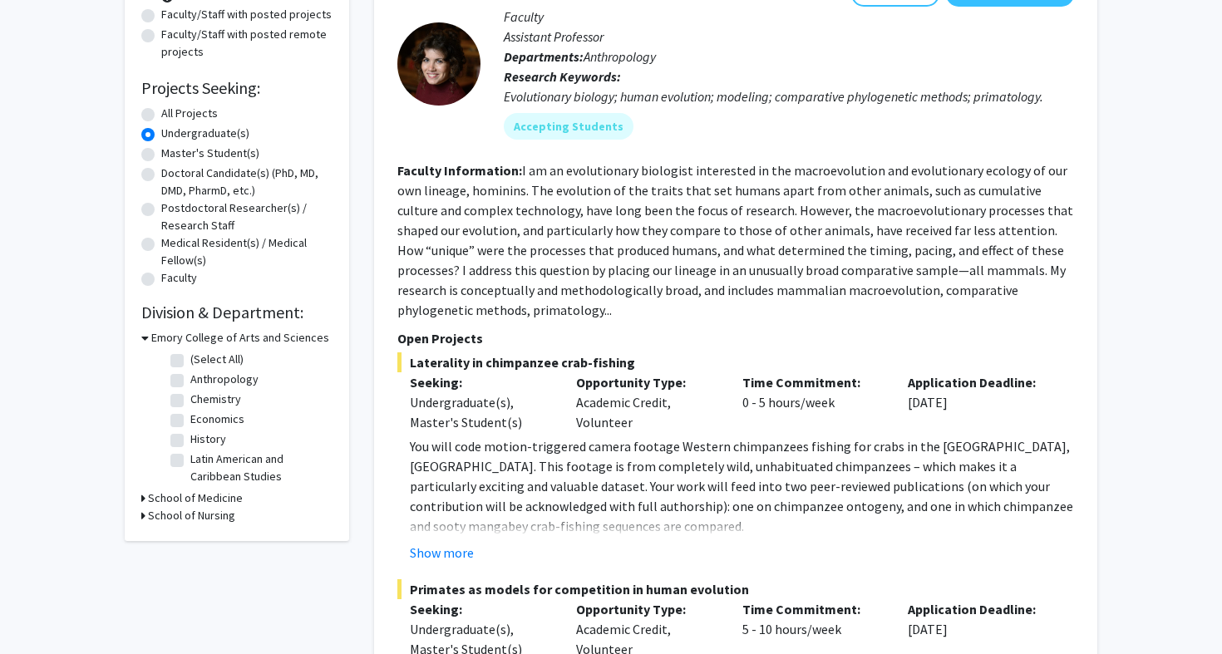
click at [190, 403] on label "Chemistry" at bounding box center [215, 399] width 51 height 17
click at [190, 402] on input "Chemistry" at bounding box center [195, 396] width 11 height 11
checkbox input "true"
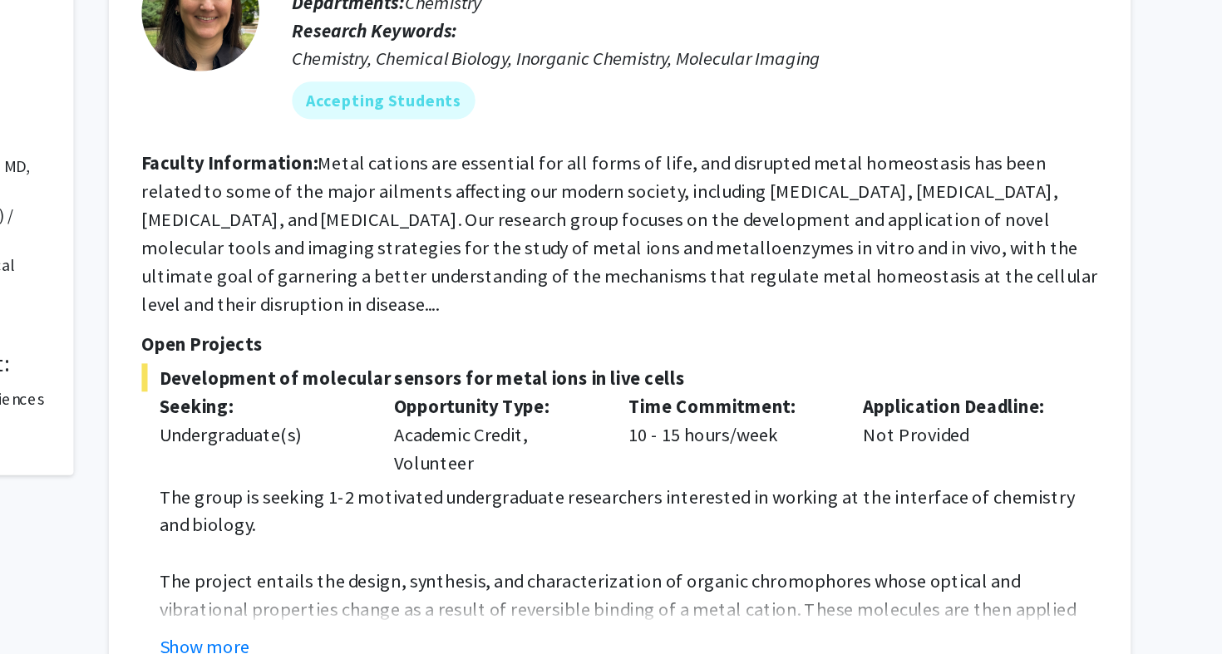
scroll to position [177, 0]
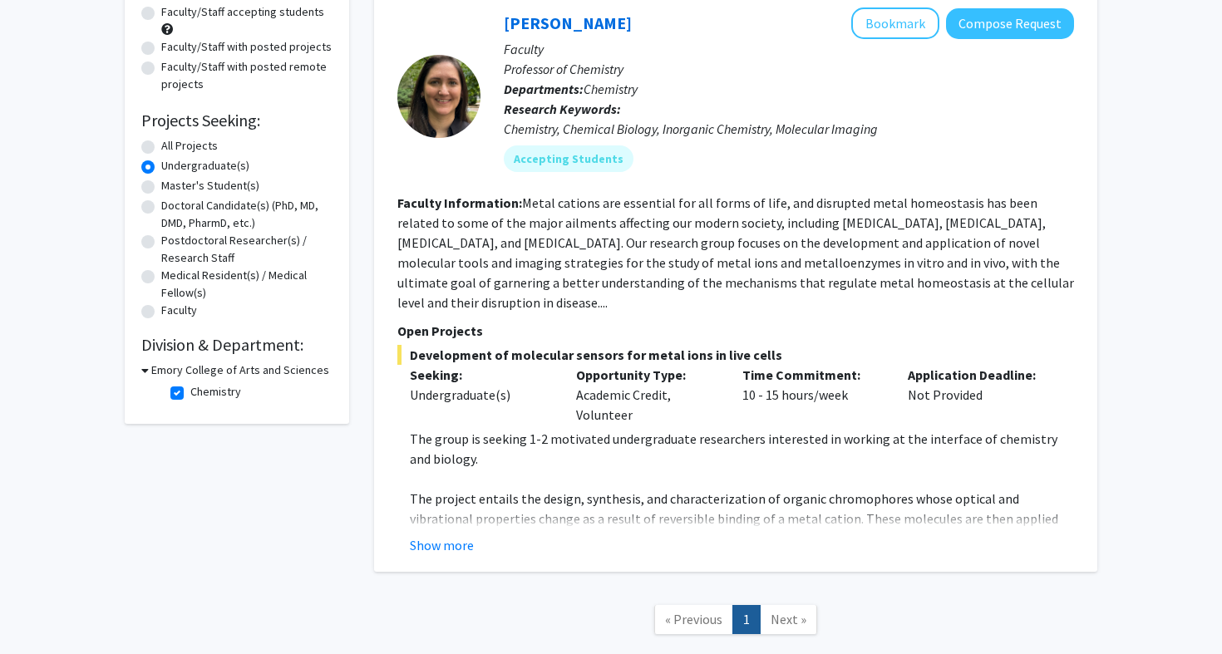
click at [190, 393] on label "Chemistry" at bounding box center [215, 391] width 51 height 17
click at [190, 393] on input "Chemistry" at bounding box center [195, 388] width 11 height 11
checkbox input "false"
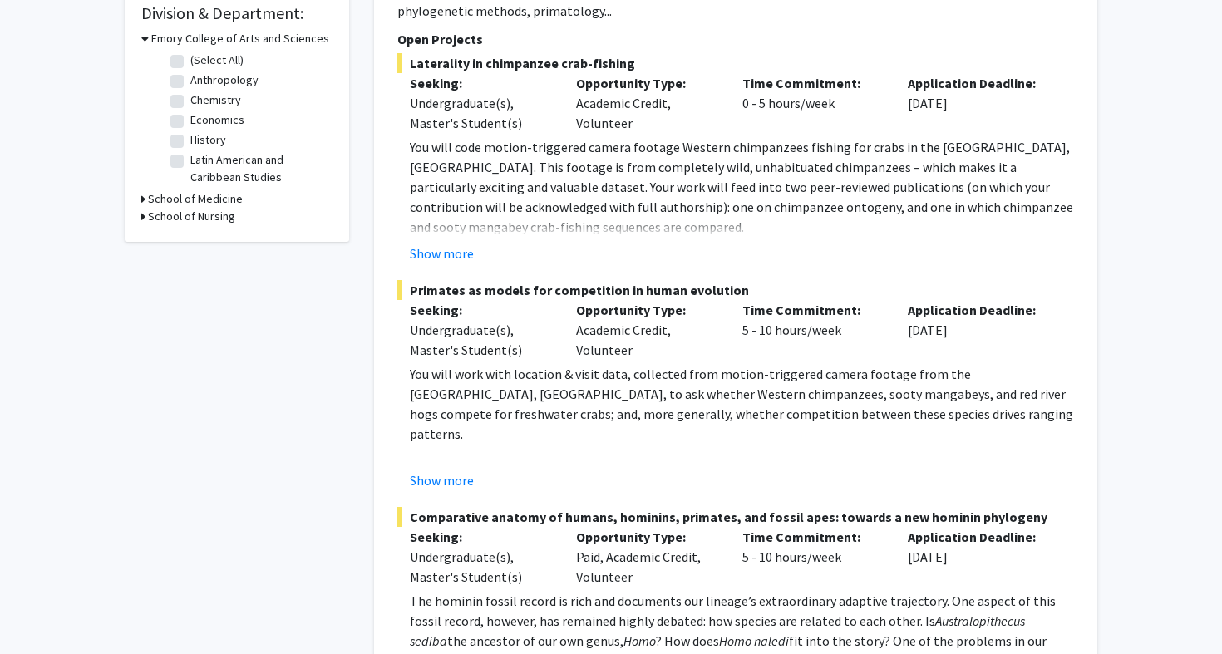
scroll to position [528, 0]
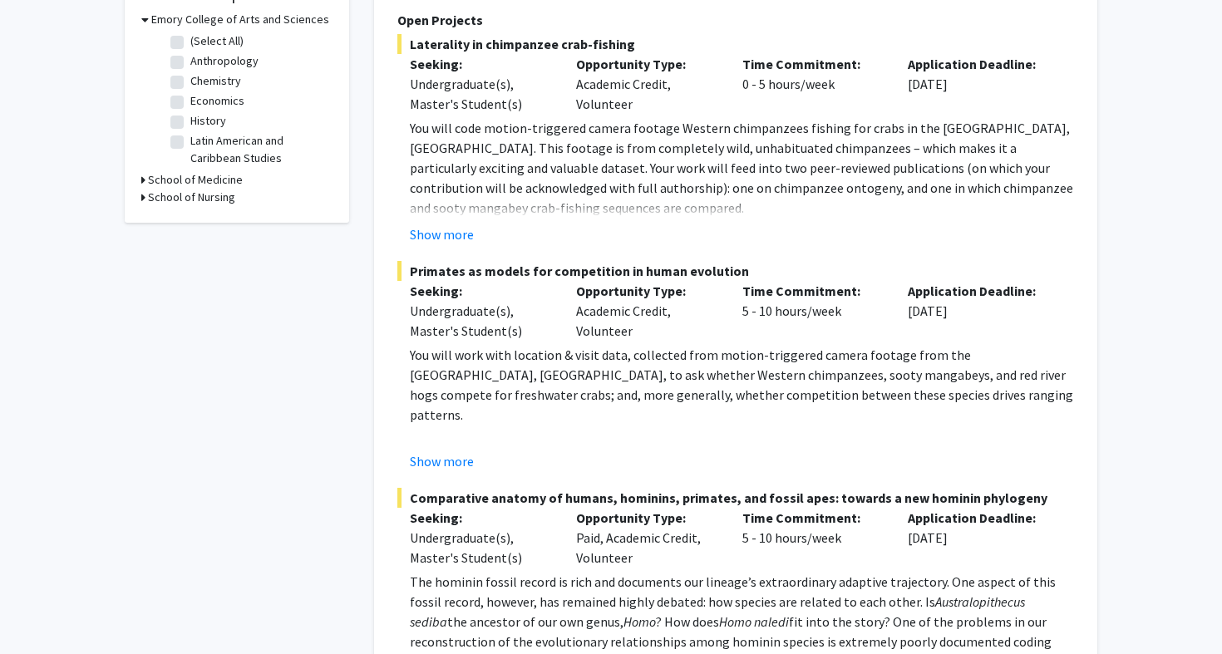
click at [145, 206] on div "School of Nursing" at bounding box center [236, 197] width 191 height 17
click at [142, 201] on icon at bounding box center [143, 197] width 4 height 17
click at [142, 185] on icon at bounding box center [143, 179] width 4 height 17
click at [190, 248] on label "School of Nursing" at bounding box center [233, 247] width 87 height 17
click at [190, 248] on input "School of Nursing" at bounding box center [195, 244] width 11 height 11
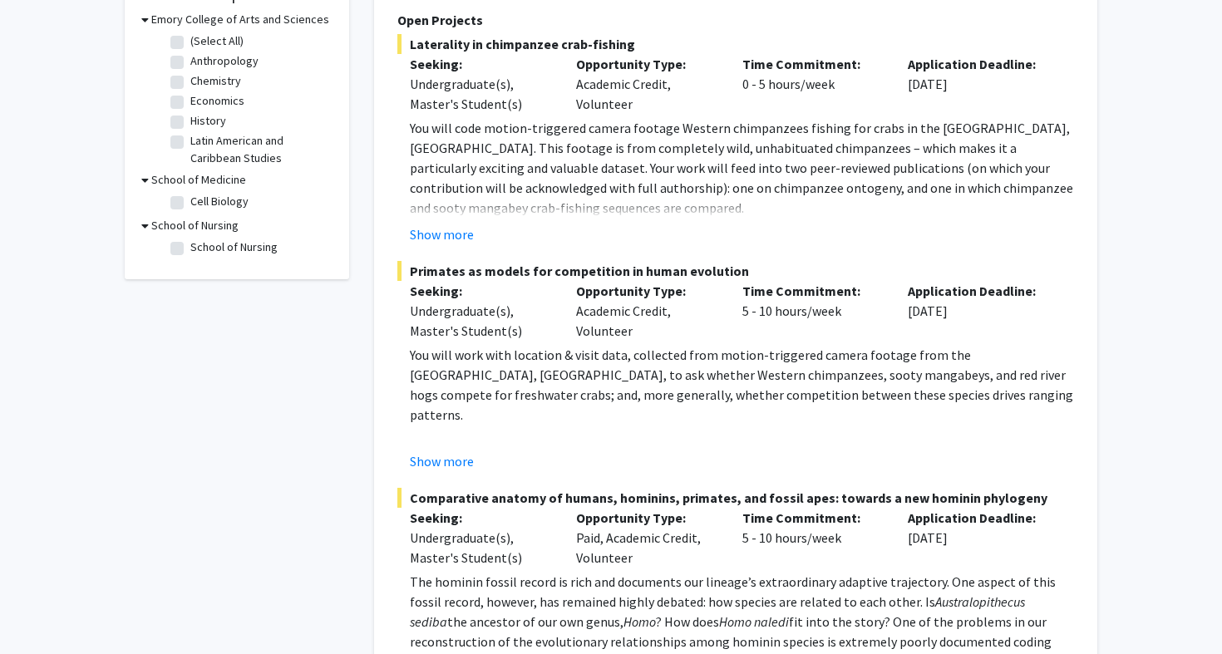
checkbox input "true"
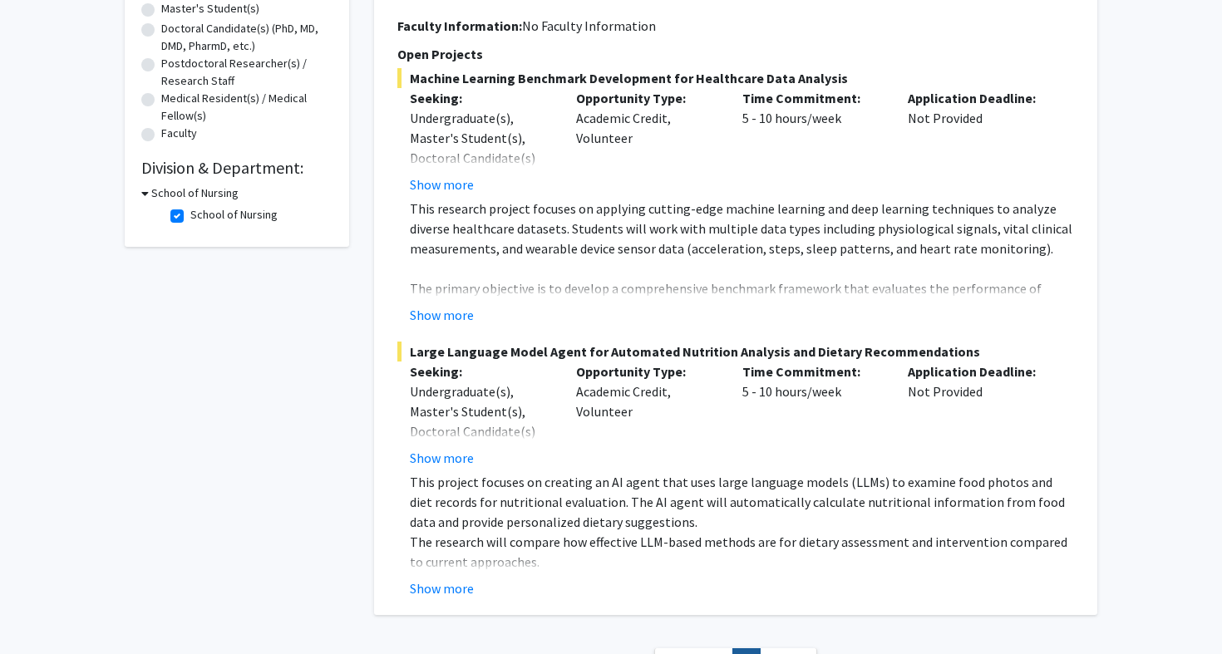
scroll to position [352, 0]
click at [190, 218] on label "School of Nursing" at bounding box center [233, 216] width 87 height 17
click at [190, 218] on input "School of Nursing" at bounding box center [195, 213] width 11 height 11
checkbox input "false"
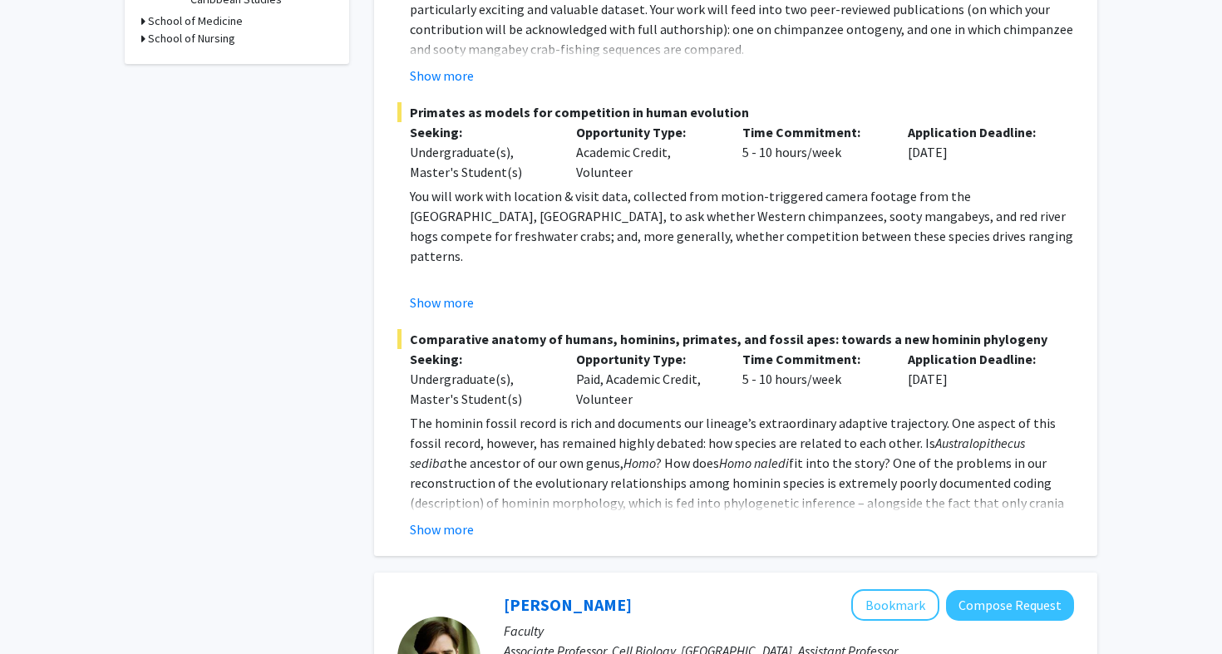
scroll to position [715, 0]
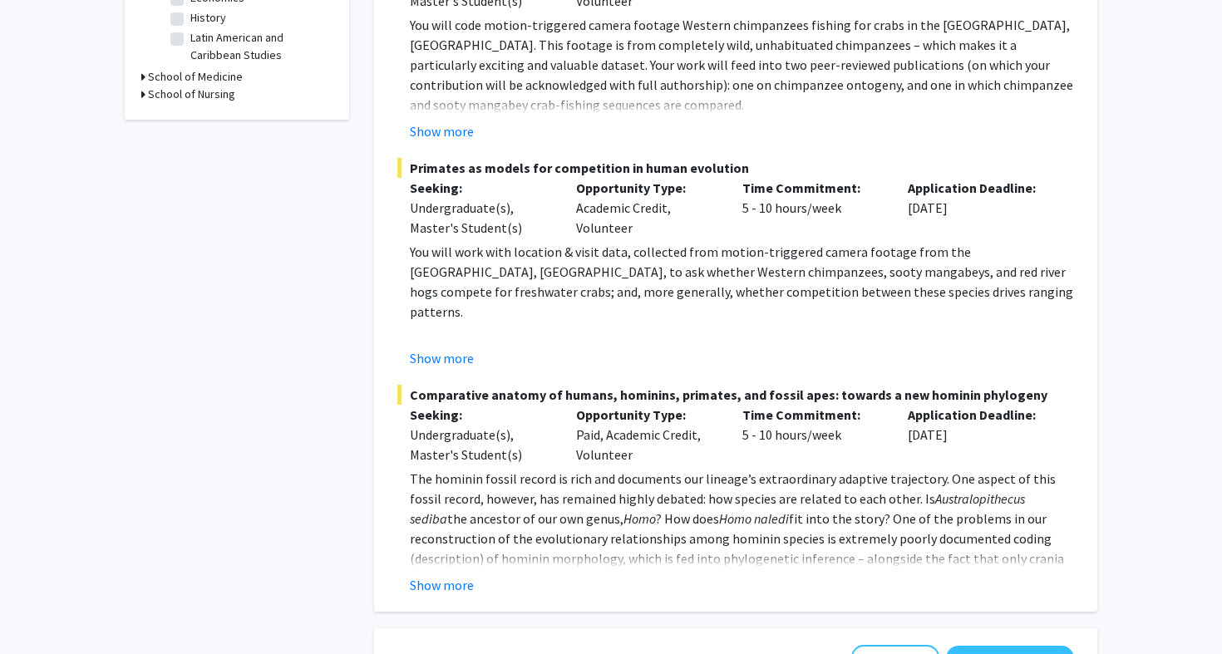
scroll to position [623, 0]
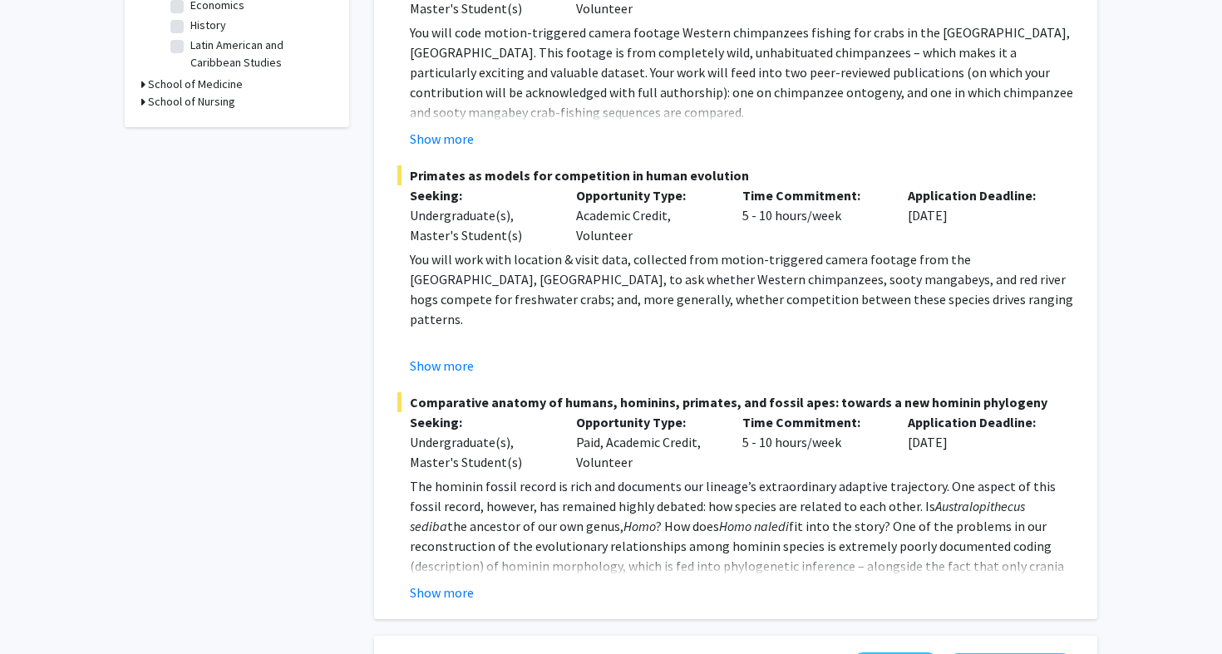
click at [143, 90] on icon at bounding box center [143, 84] width 4 height 17
click at [190, 106] on label "Cell Biology" at bounding box center [219, 105] width 58 height 17
click at [190, 106] on input "Cell Biology" at bounding box center [195, 102] width 11 height 11
checkbox input "true"
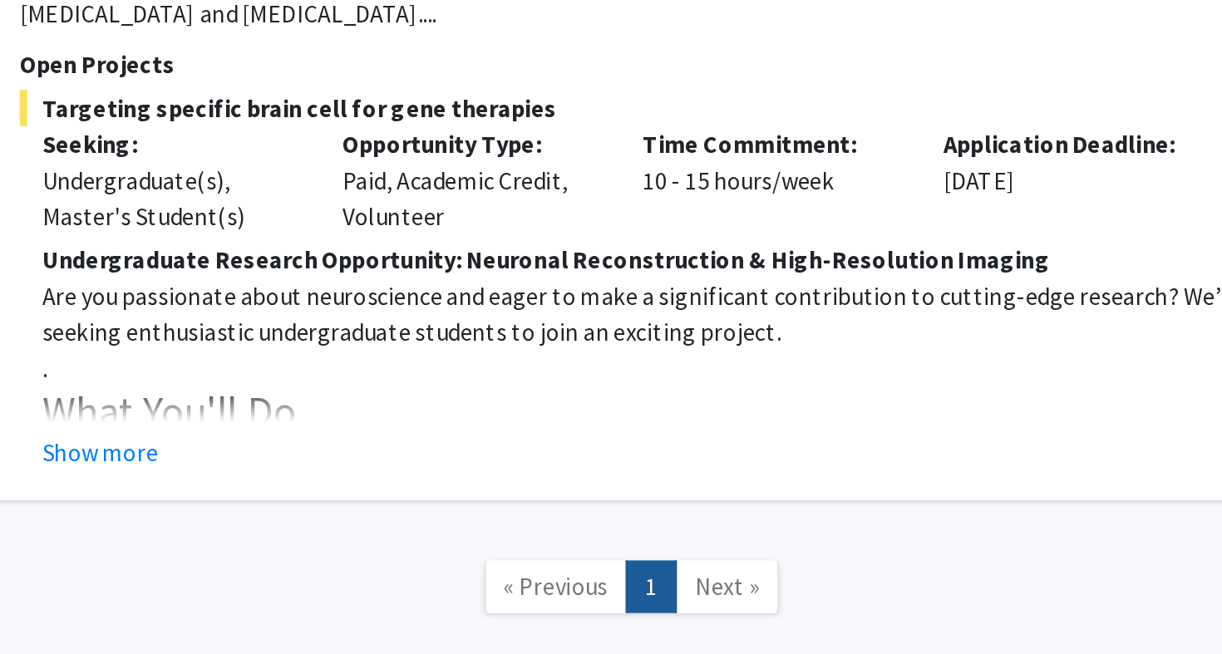
scroll to position [168, 0]
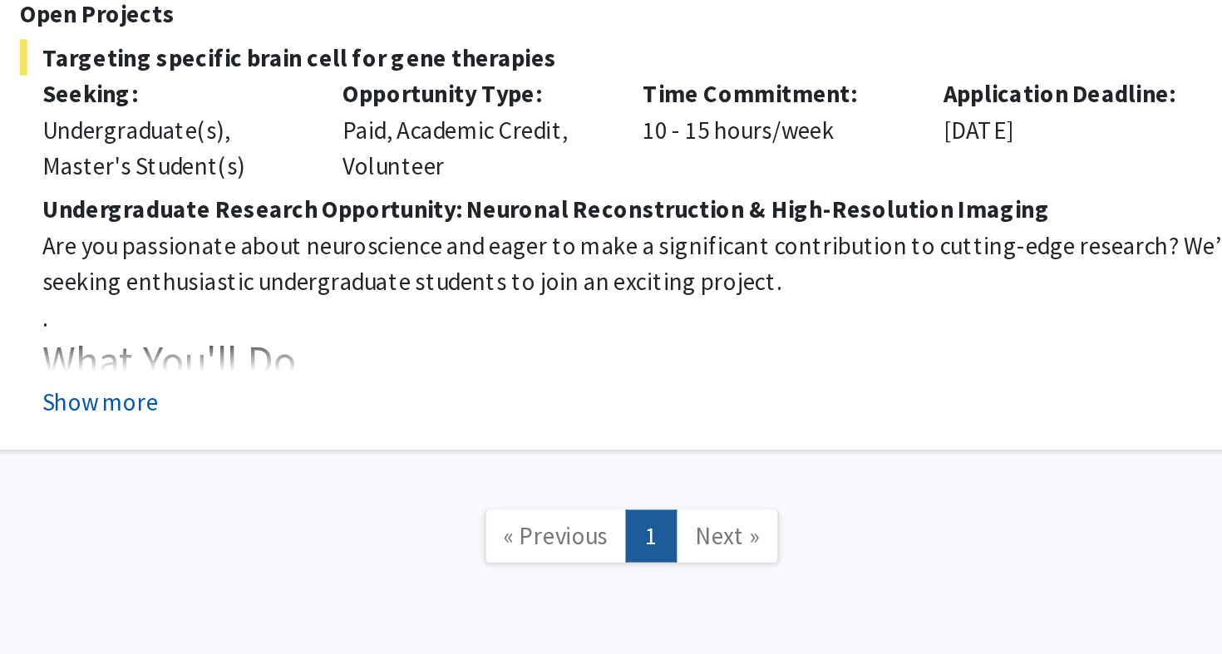
click at [410, 505] on button "Show more" at bounding box center [442, 515] width 64 height 20
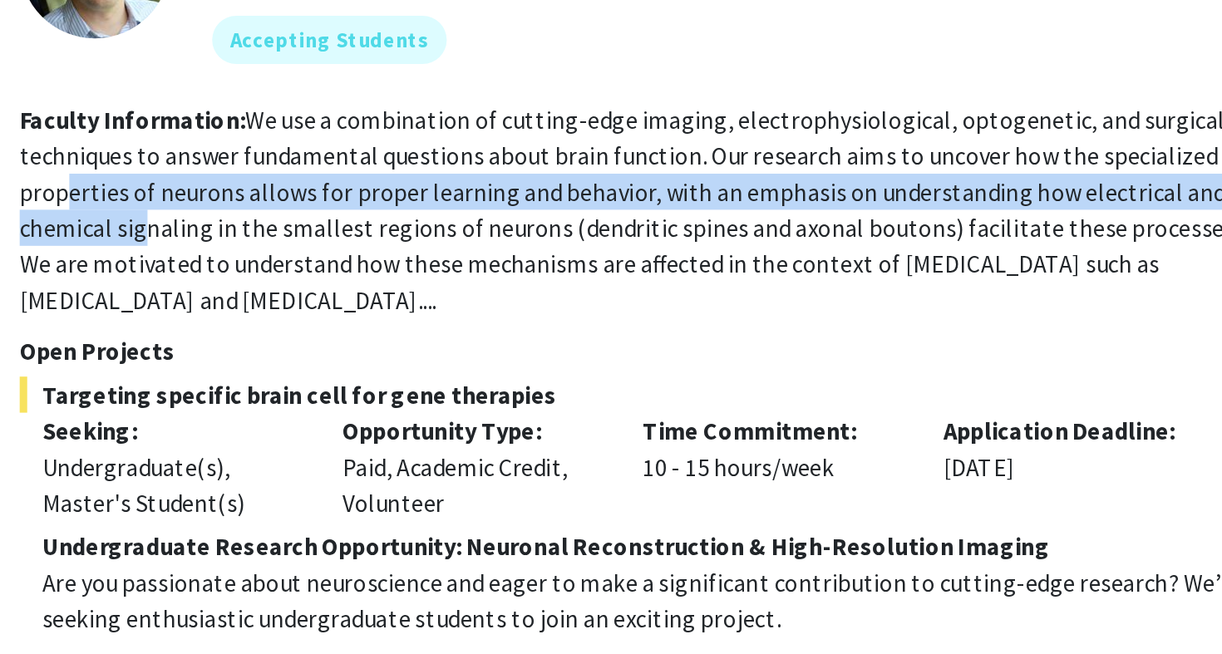
drag, startPoint x: 35, startPoint y: 114, endPoint x: 78, endPoint y: 124, distance: 44.4
click at [397, 164] on fg-read-more "We use a combination of cutting-edge imaging, electrophysiological, optogenetic…" at bounding box center [734, 222] width 674 height 116
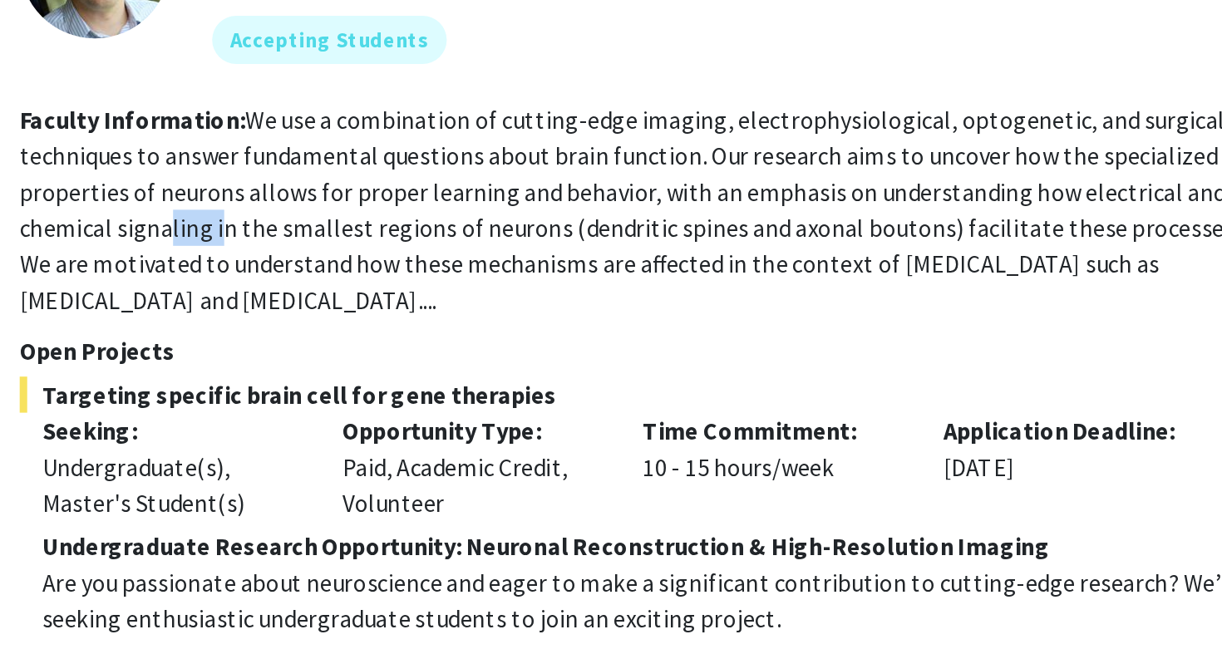
drag, startPoint x: 90, startPoint y: 124, endPoint x: 118, endPoint y: 130, distance: 28.9
click at [397, 164] on fg-read-more "We use a combination of cutting-edge imaging, electrophysiological, optogenetic…" at bounding box center [734, 222] width 674 height 116
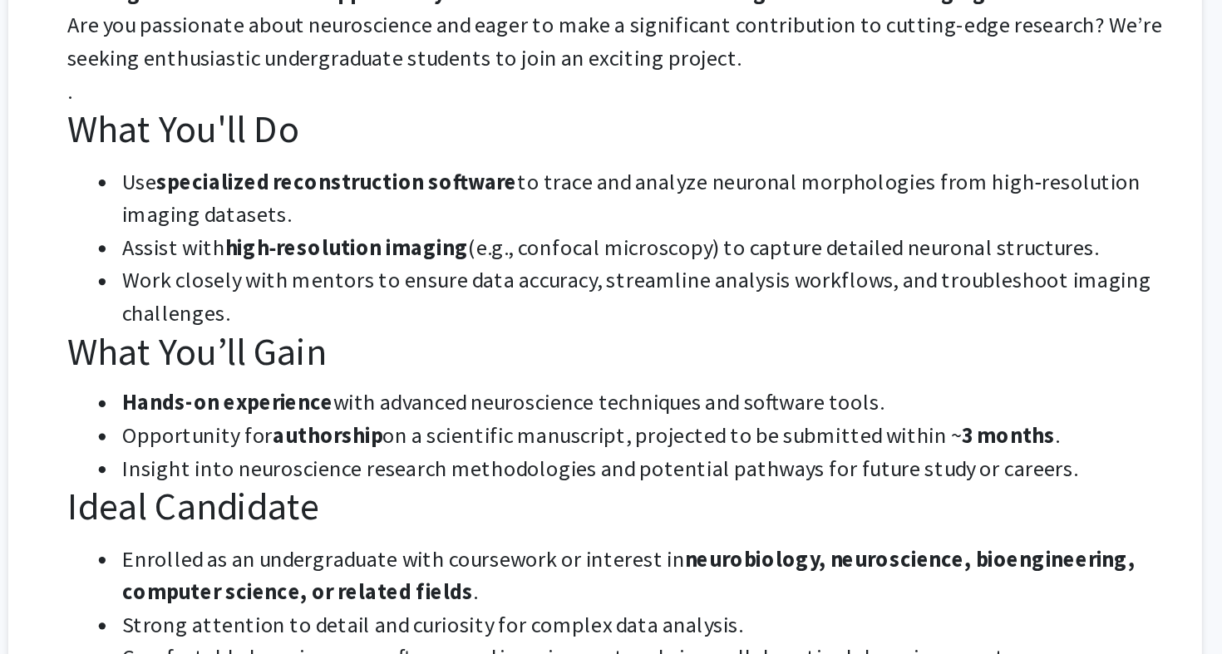
scroll to position [324, 0]
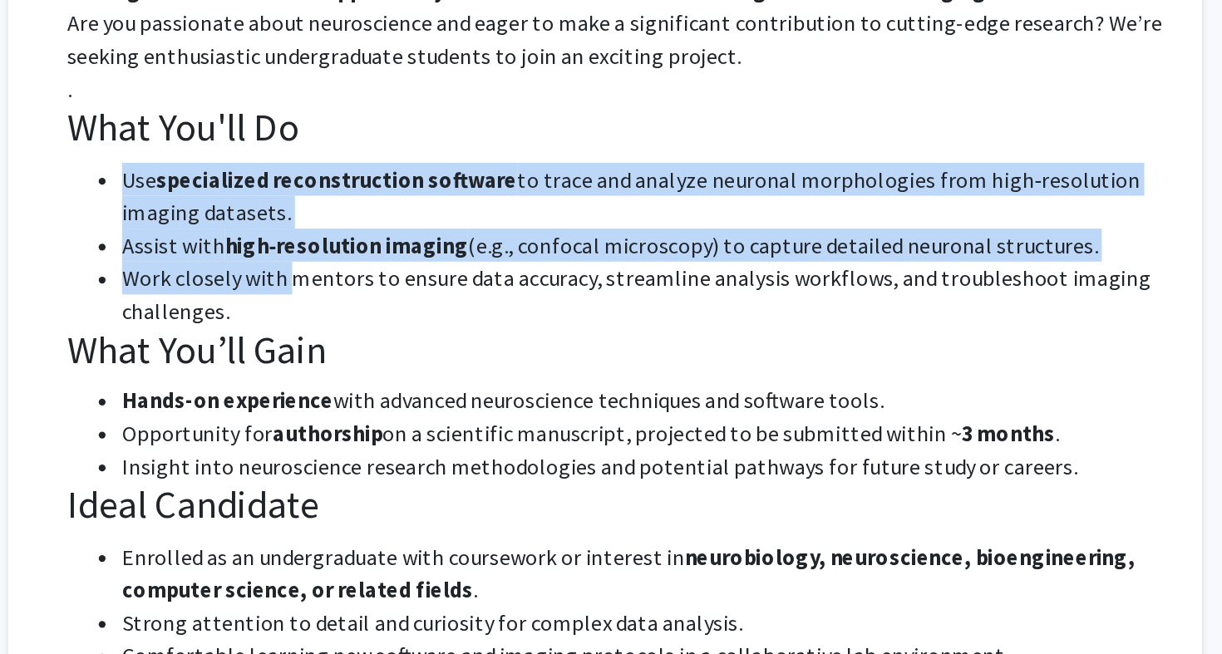
drag, startPoint x: 76, startPoint y: 111, endPoint x: 175, endPoint y: 162, distance: 111.5
click at [410, 357] on ul "Use specialized reconstruction software to trace and analyze neuronal morpholog…" at bounding box center [742, 407] width 664 height 100
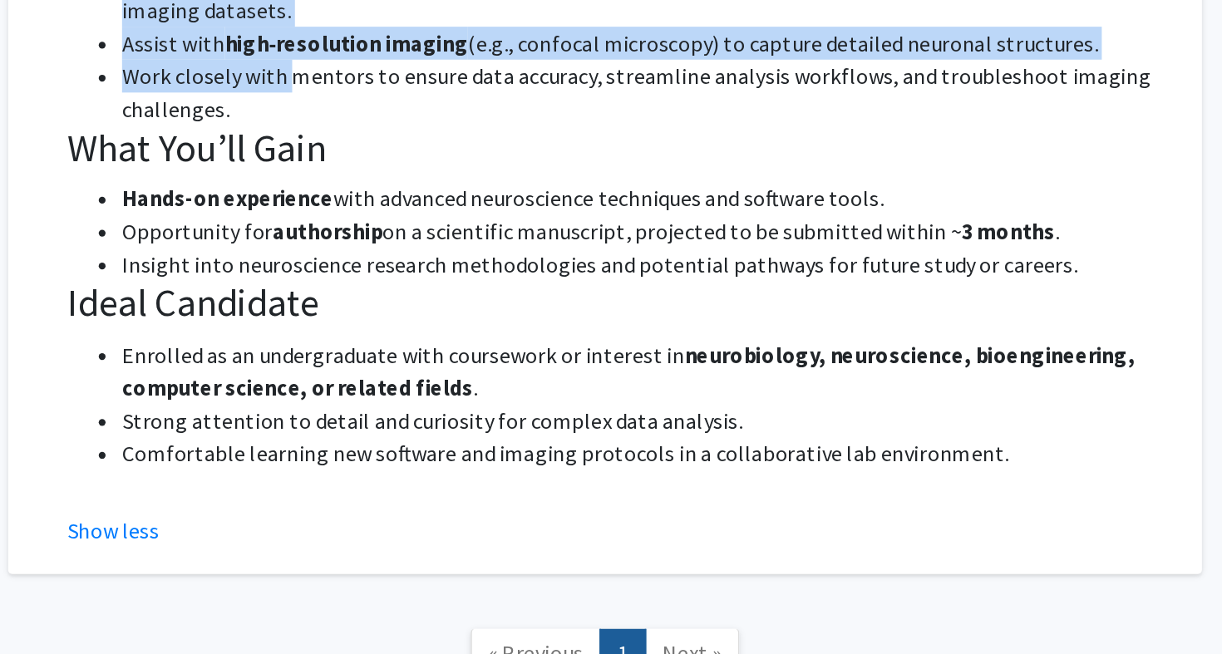
scroll to position [451, 0]
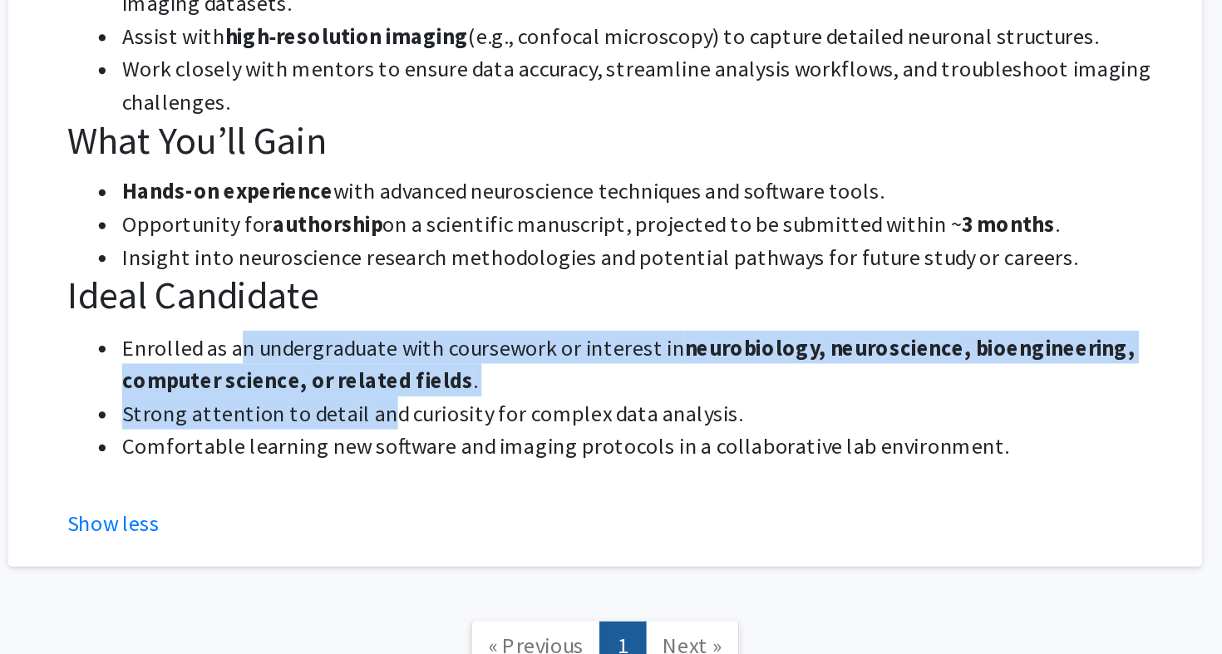
drag, startPoint x: 146, startPoint y: 214, endPoint x: 234, endPoint y: 253, distance: 95.3
click at [410, 458] on ul "Enrolled as an undergraduate with coursework or interest in neurobiology, neuro…" at bounding box center [742, 498] width 664 height 80
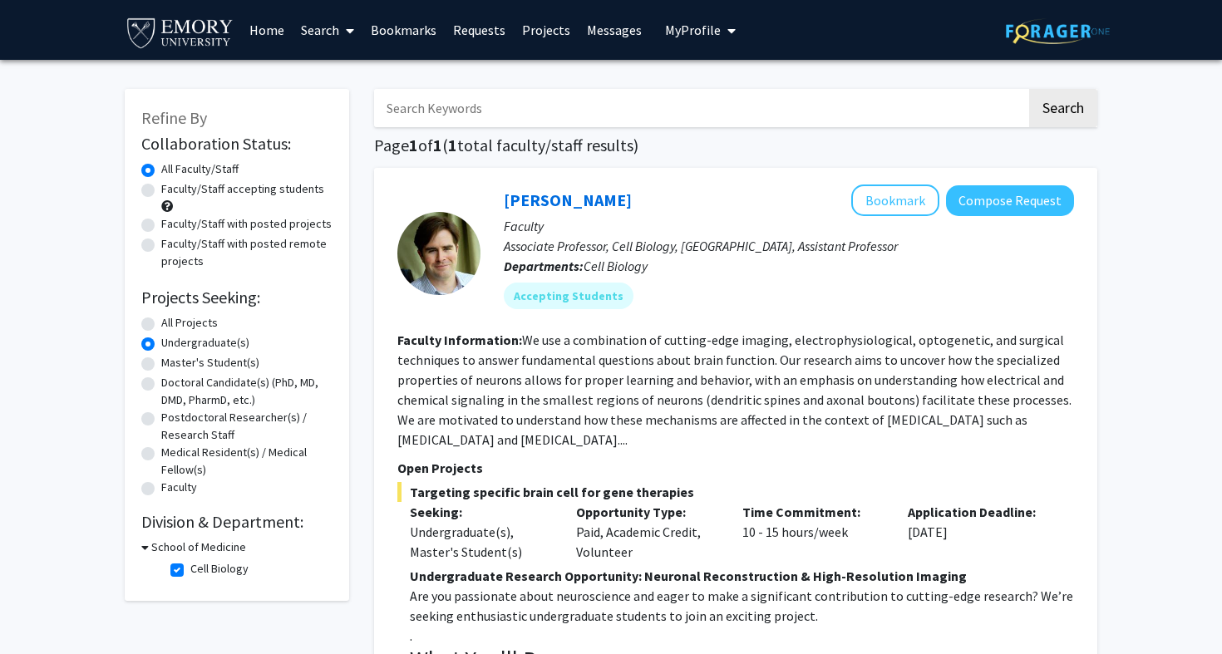
scroll to position [0, 0]
